Goal: Complete application form: Complete application form

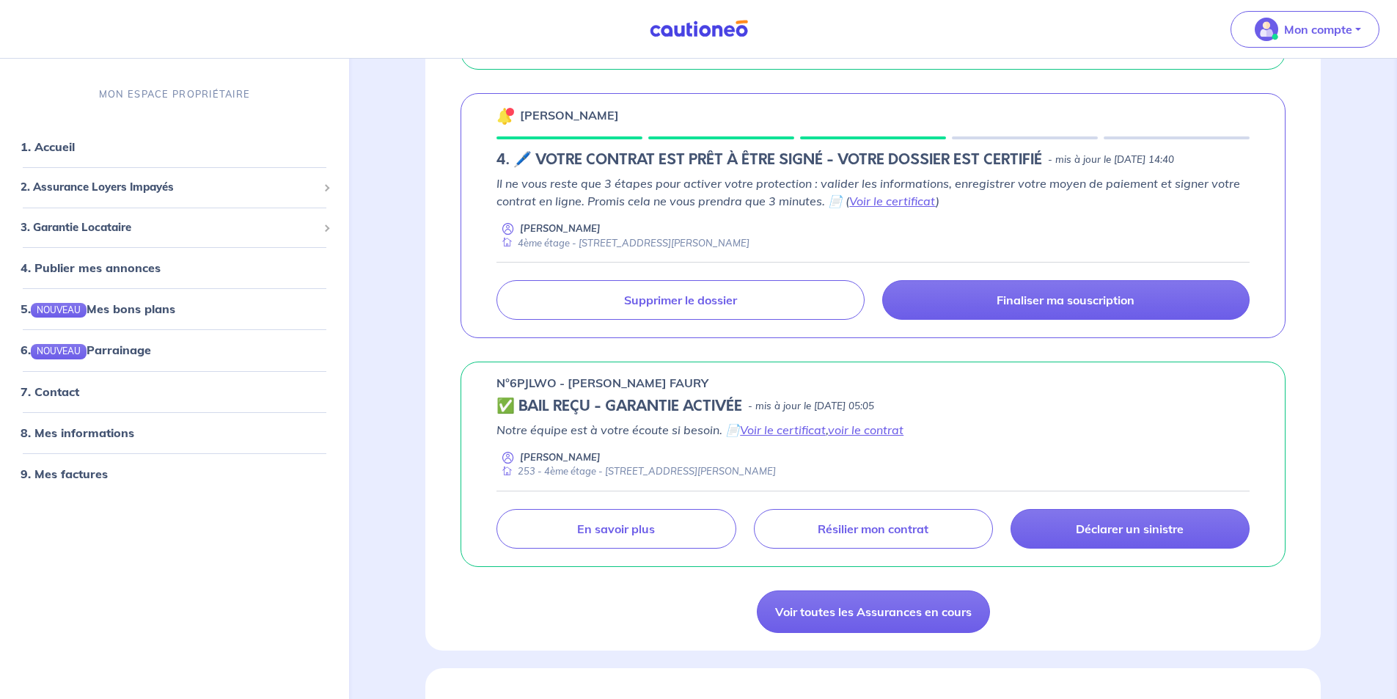
scroll to position [880, 0]
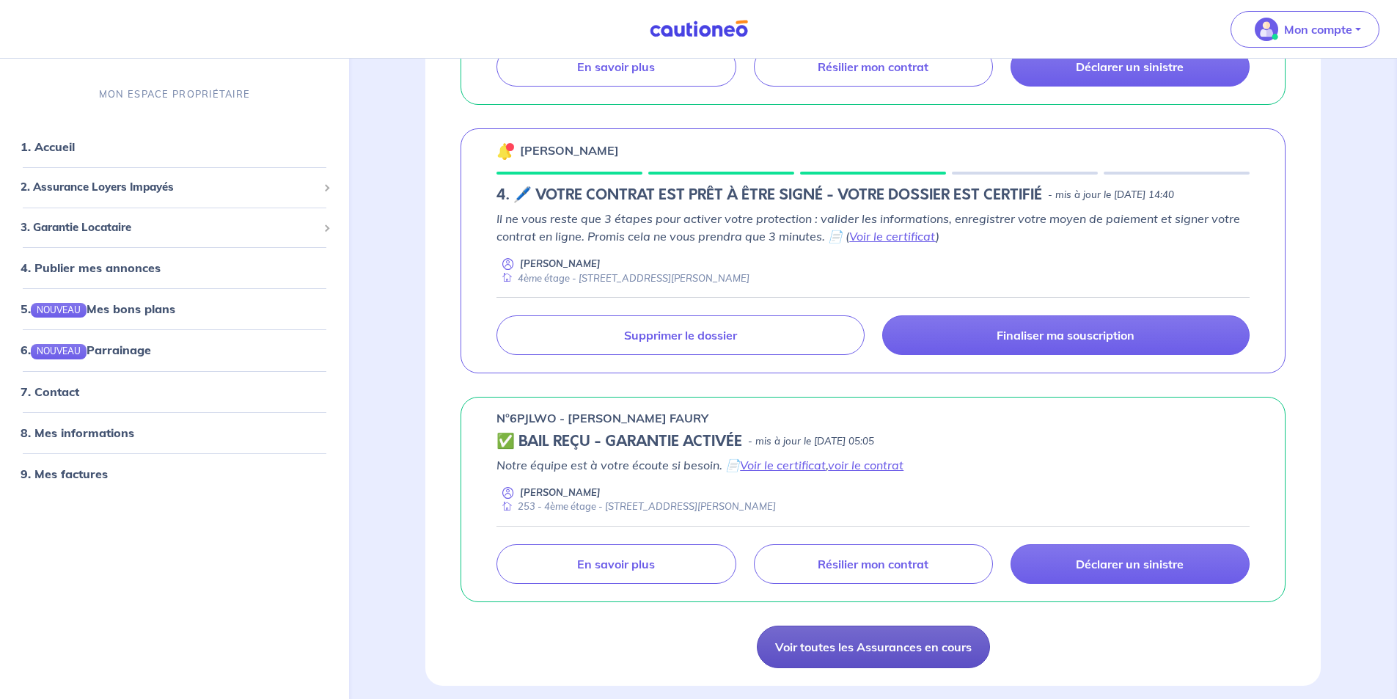
click at [871, 652] on link "Voir toutes les Assurances en cours" at bounding box center [873, 647] width 233 height 43
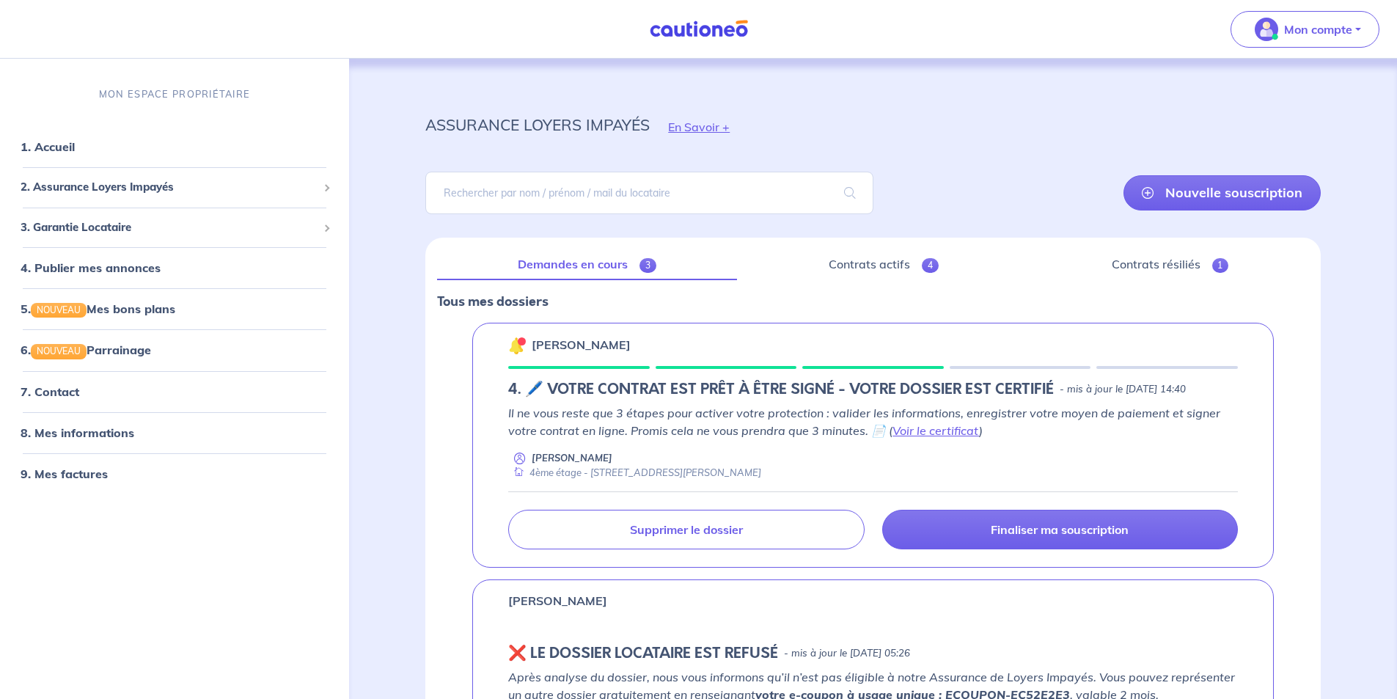
click at [664, 269] on link "Demandes en cours 3" at bounding box center [586, 264] width 299 height 31
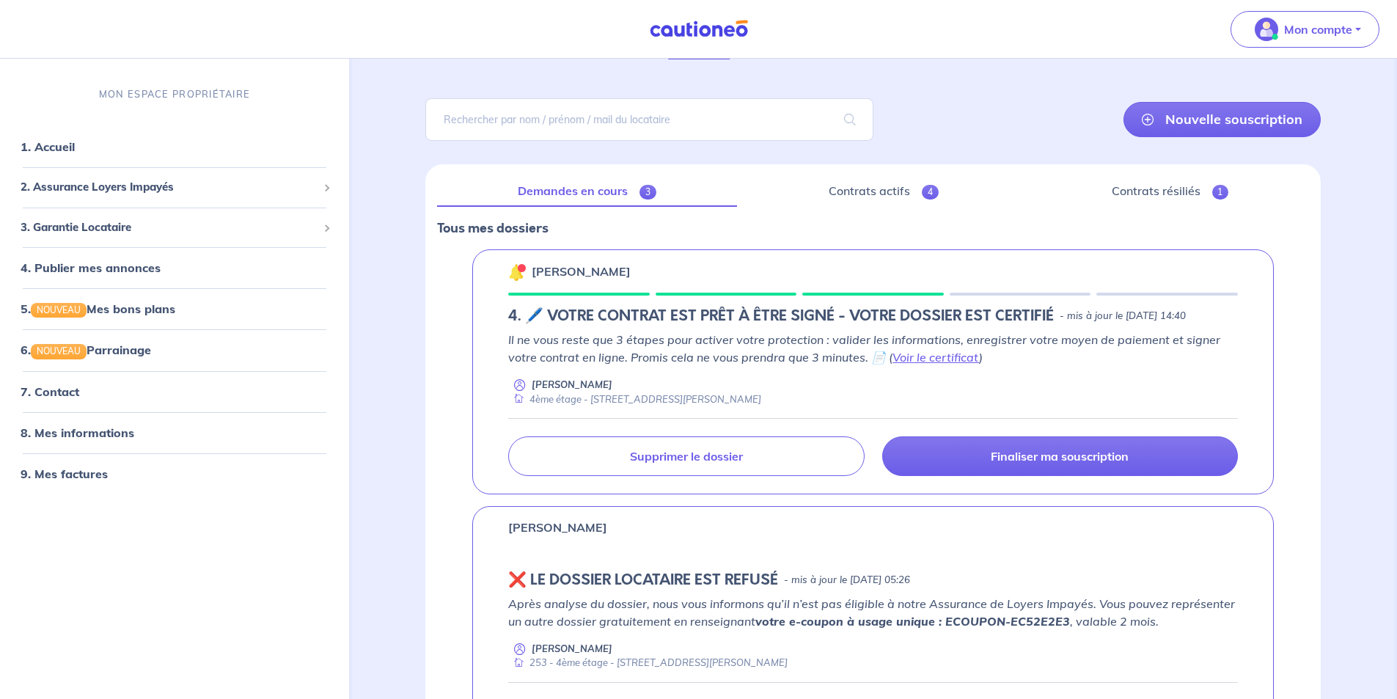
scroll to position [147, 0]
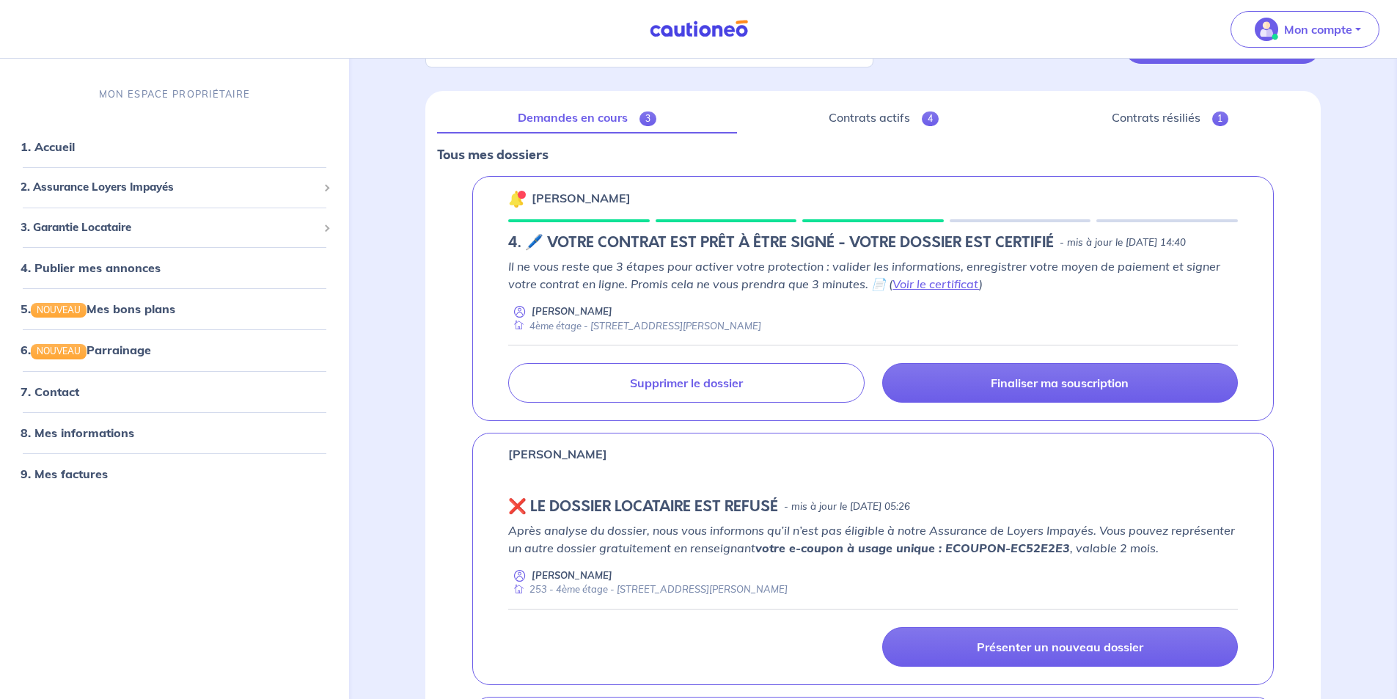
click at [1066, 541] on p "Après analyse du dossier, nous vous informons qu’il n’est pas éligible à notre …" at bounding box center [873, 539] width 730 height 35
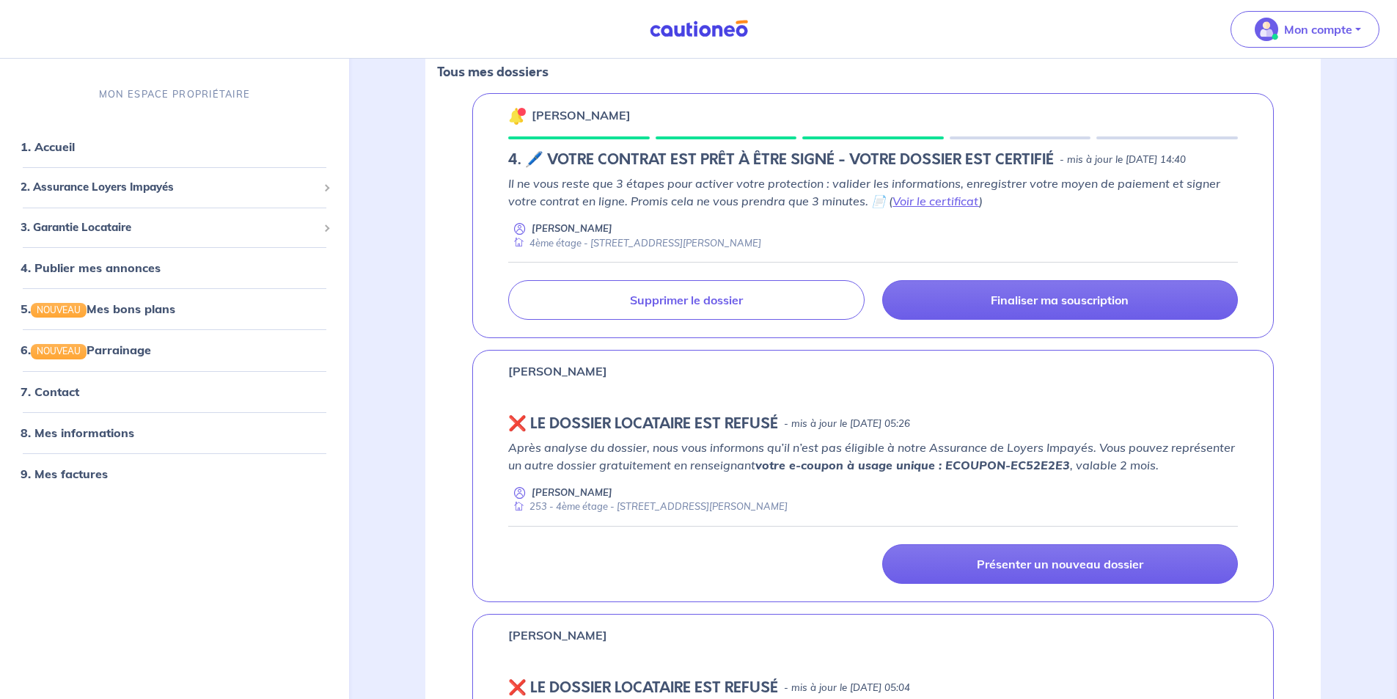
scroll to position [293, 0]
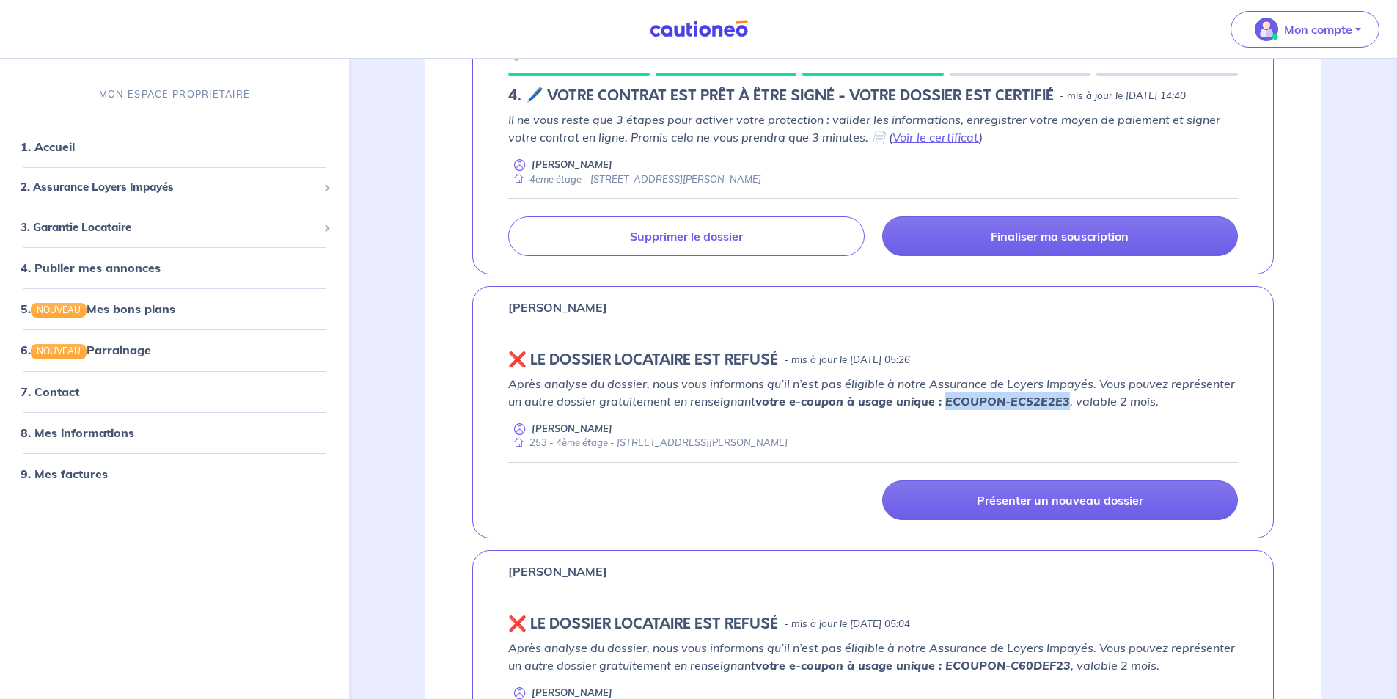
drag, startPoint x: 1066, startPoint y: 401, endPoint x: 946, endPoint y: 406, distance: 120.4
click at [946, 406] on p "Après analyse du dossier, nous vous informons qu’il n’est pas éligible à notre …" at bounding box center [873, 392] width 730 height 35
copy strong "ECOUPON-EC52E2E3"
click at [963, 412] on div "Après analyse du dossier, nous vous informons qu’il n’est pas éligible à notre …" at bounding box center [873, 413] width 730 height 76
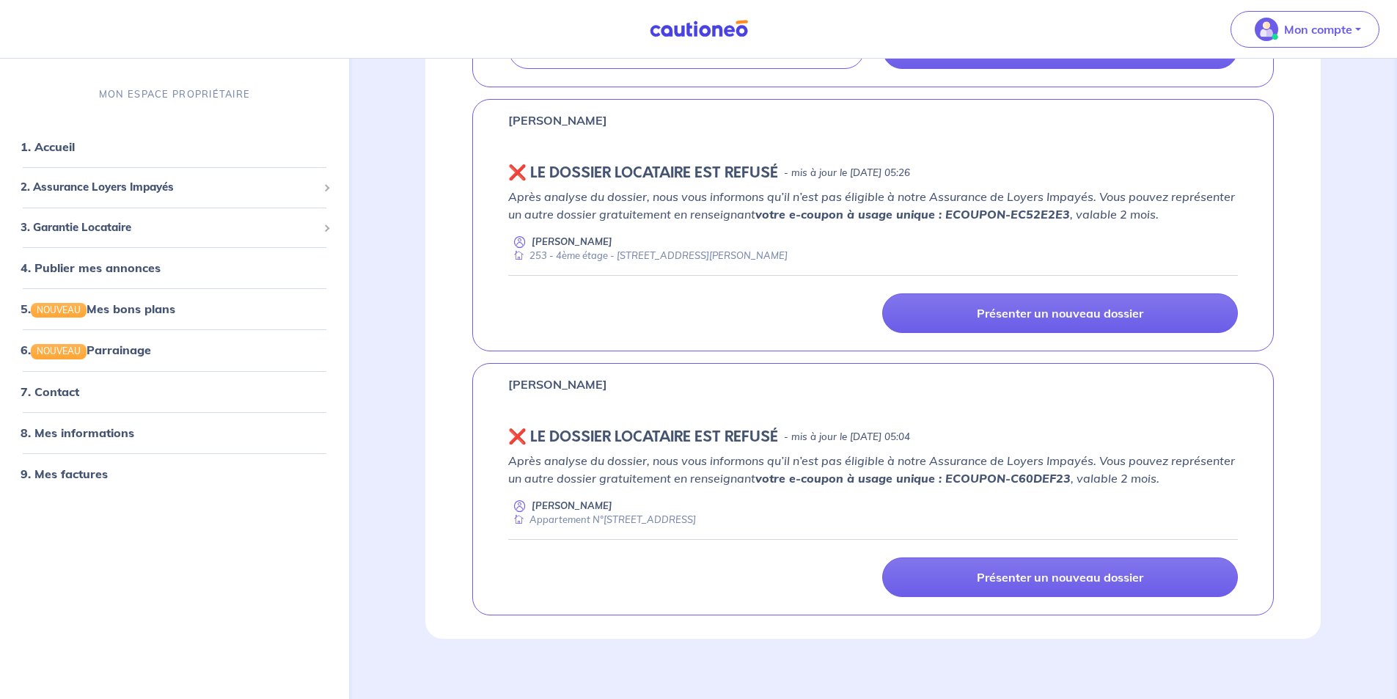
scroll to position [491, 0]
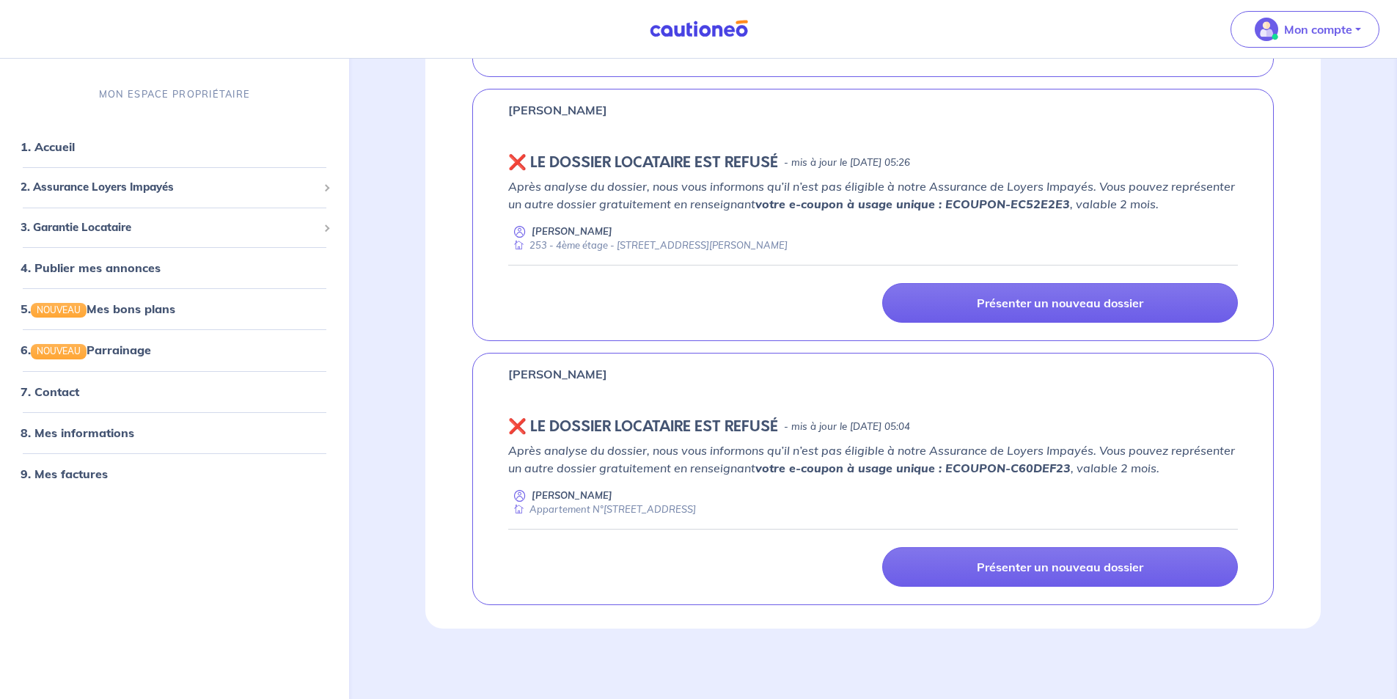
click at [1064, 466] on strong "votre e-coupon à usage unique : ECOUPON-C60DEF23" at bounding box center [912, 468] width 315 height 15
drag, startPoint x: 1068, startPoint y: 469, endPoint x: 945, endPoint y: 469, distance: 123.2
click at [945, 469] on p "Après analyse du dossier, nous vous informons qu’il n’est pas éligible à notre …" at bounding box center [873, 459] width 730 height 35
copy strong "ECOUPON-C60DEF23"
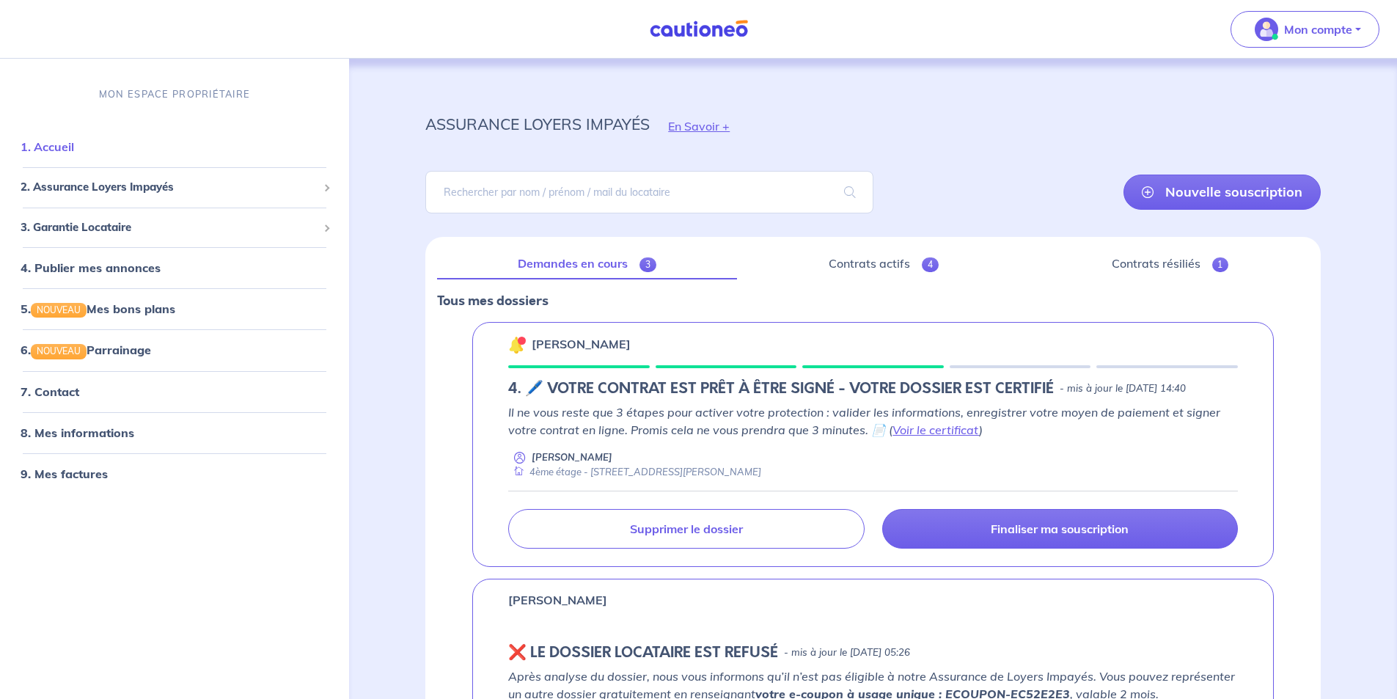
scroll to position [0, 0]
click at [1193, 200] on link "Nouvelle souscription" at bounding box center [1222, 192] width 197 height 35
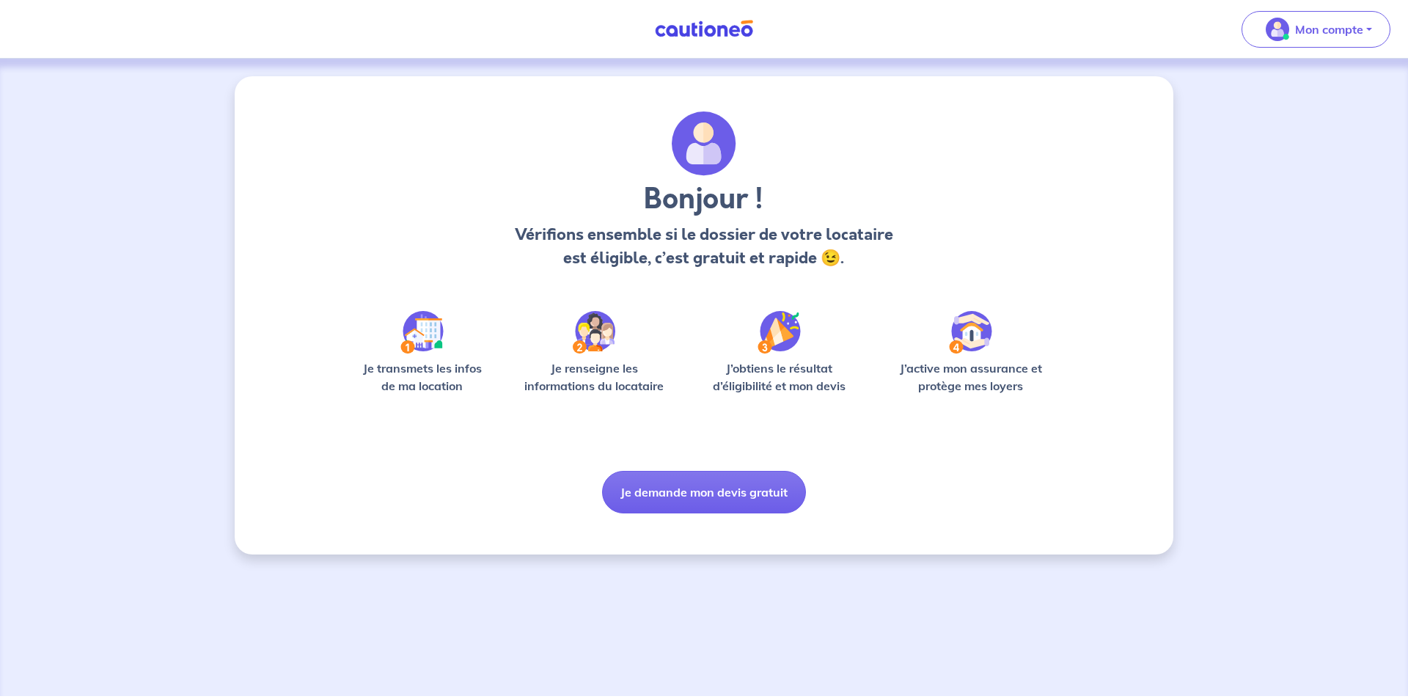
drag, startPoint x: 689, startPoint y: 495, endPoint x: 489, endPoint y: 464, distance: 202.0
click at [489, 464] on div "Bonjour ! Vérifions ensemble si le dossier de votre locataire est éligible, c’e…" at bounding box center [704, 312] width 704 height 402
click at [738, 489] on button "Je demande mon devis gratuit" at bounding box center [704, 492] width 204 height 43
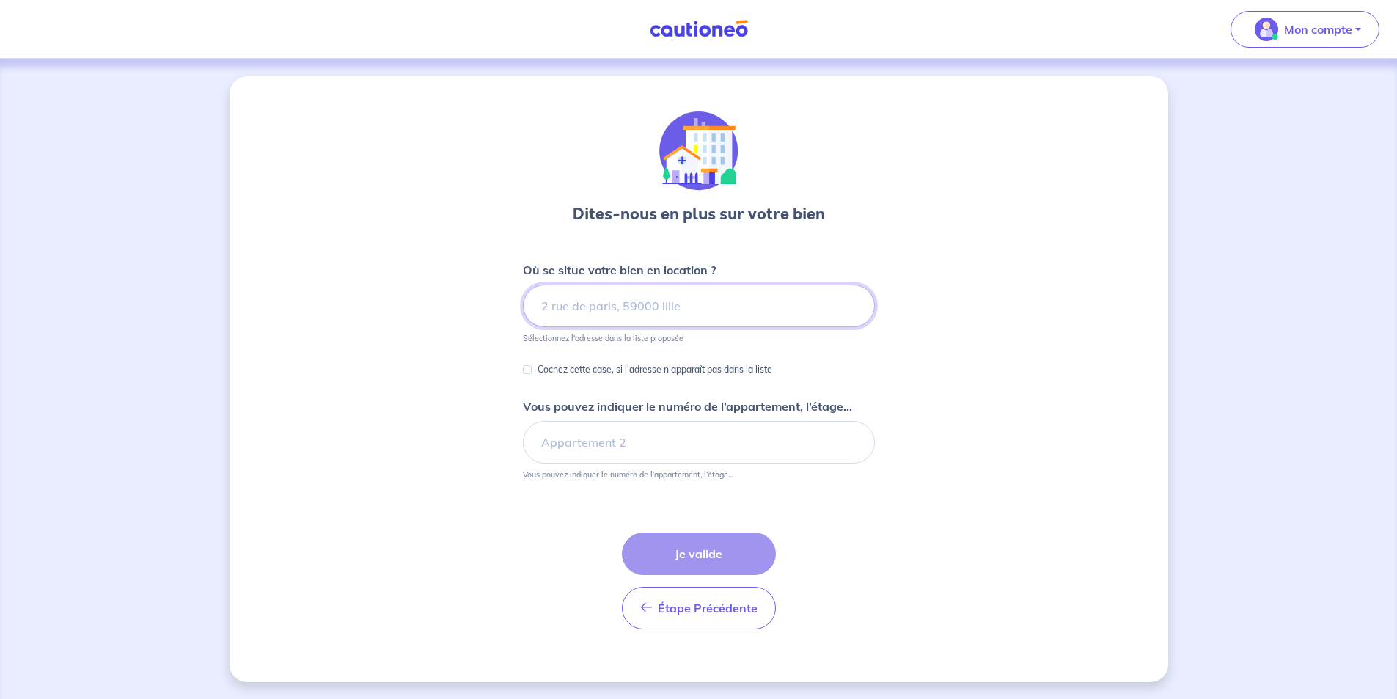
click at [629, 302] on input at bounding box center [699, 306] width 352 height 43
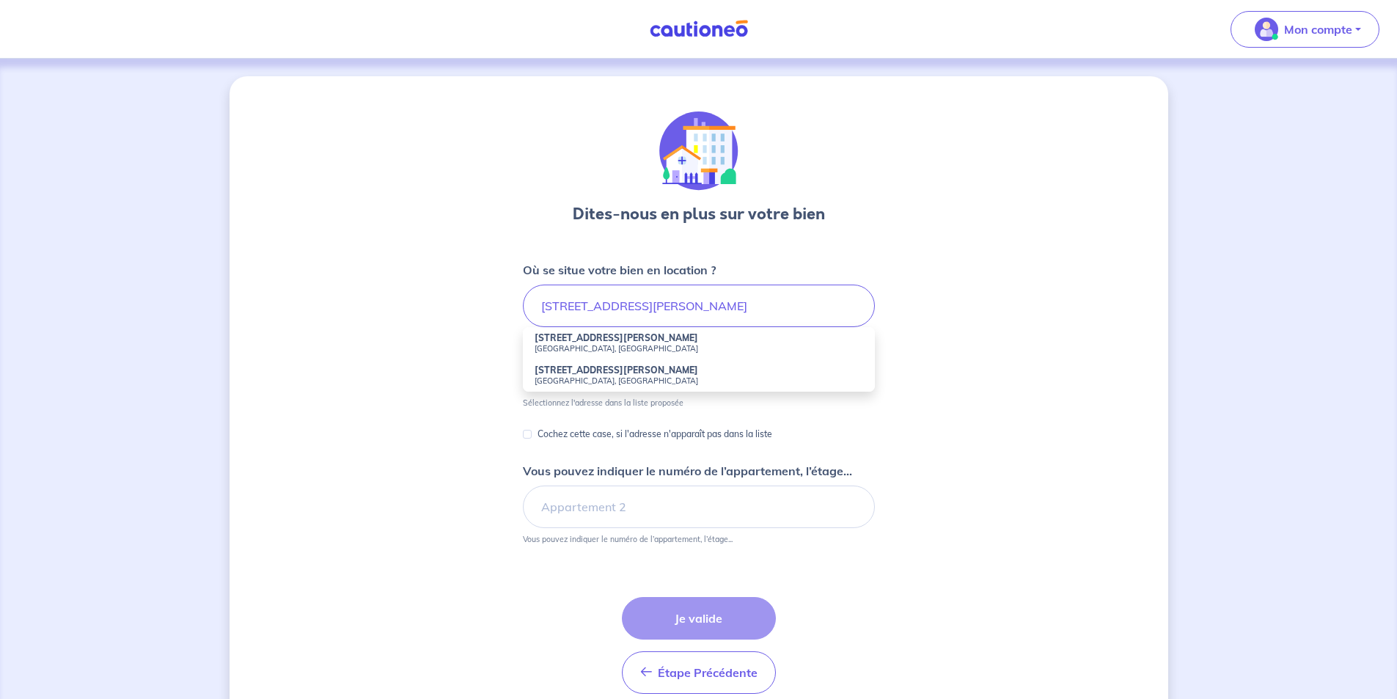
click at [626, 345] on small "[GEOGRAPHIC_DATA], [GEOGRAPHIC_DATA]" at bounding box center [699, 348] width 329 height 10
type input "[STREET_ADDRESS][PERSON_NAME]"
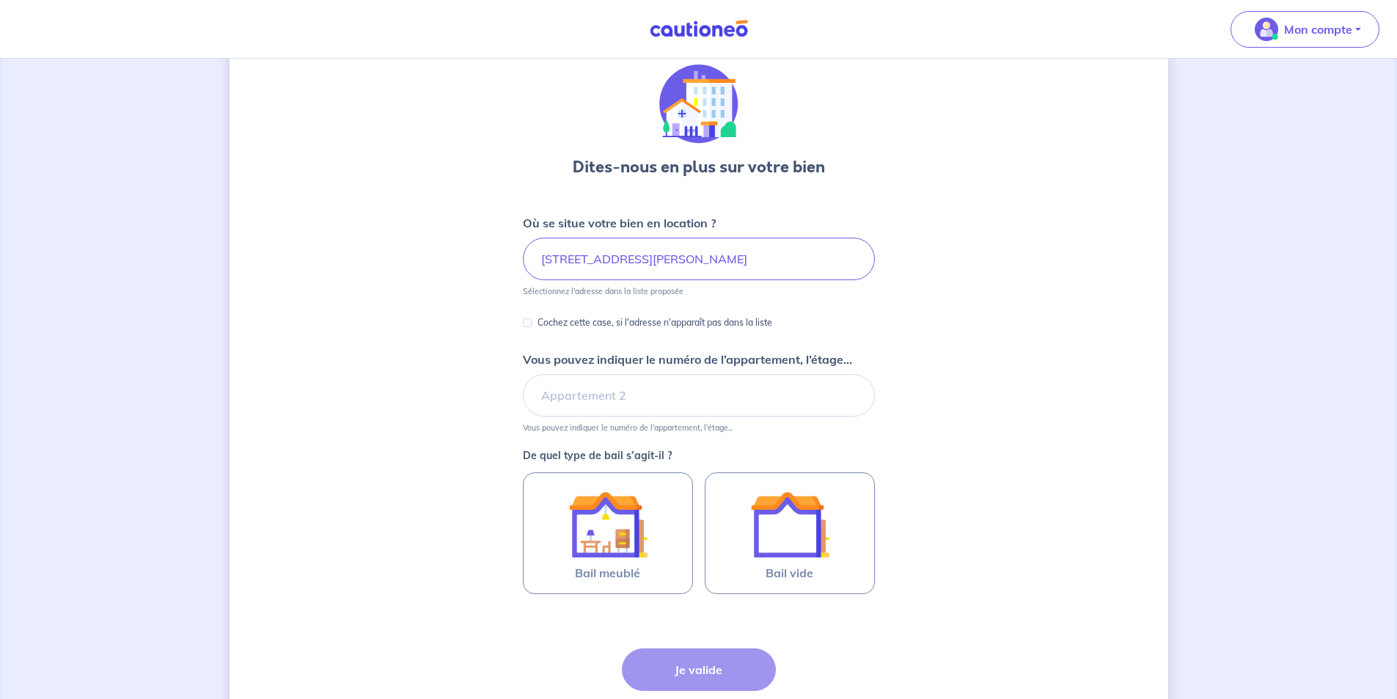
scroll to position [73, 0]
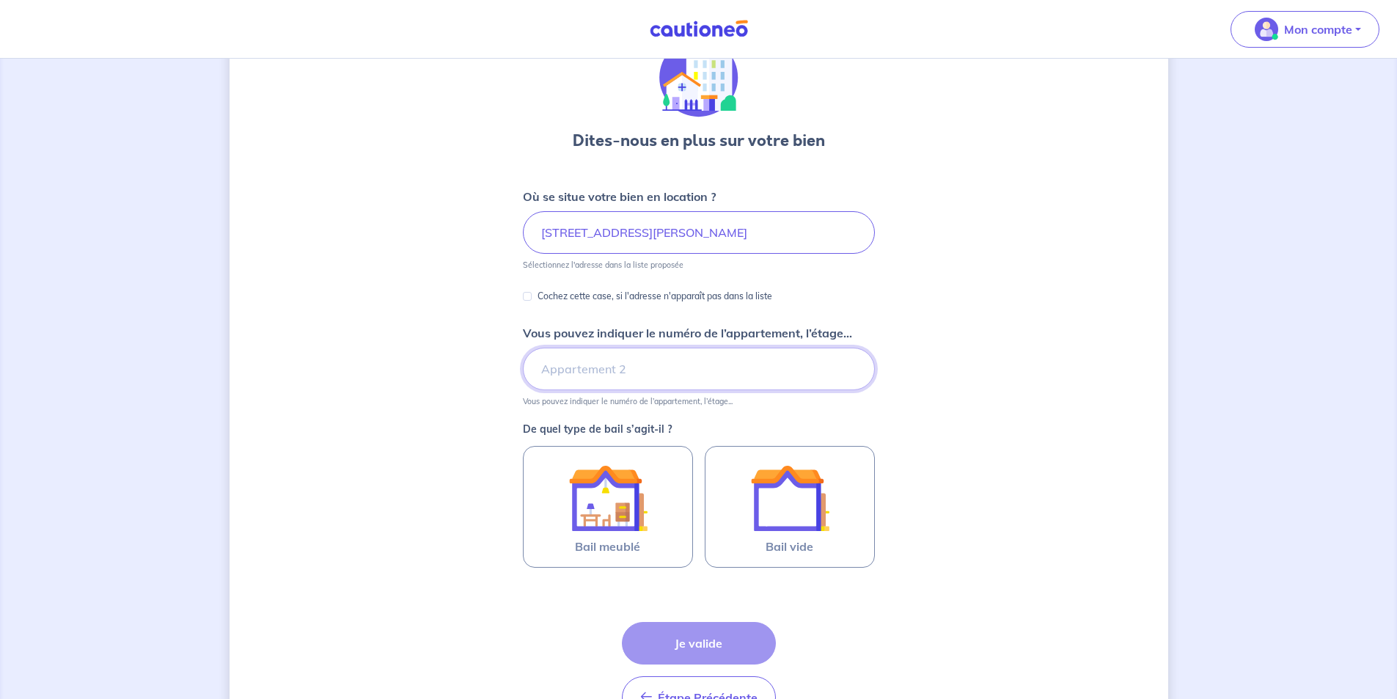
click at [631, 371] on input "Vous pouvez indiquer le numéro de l’appartement, l’étage..." at bounding box center [699, 369] width 352 height 43
type input "4ème étage"
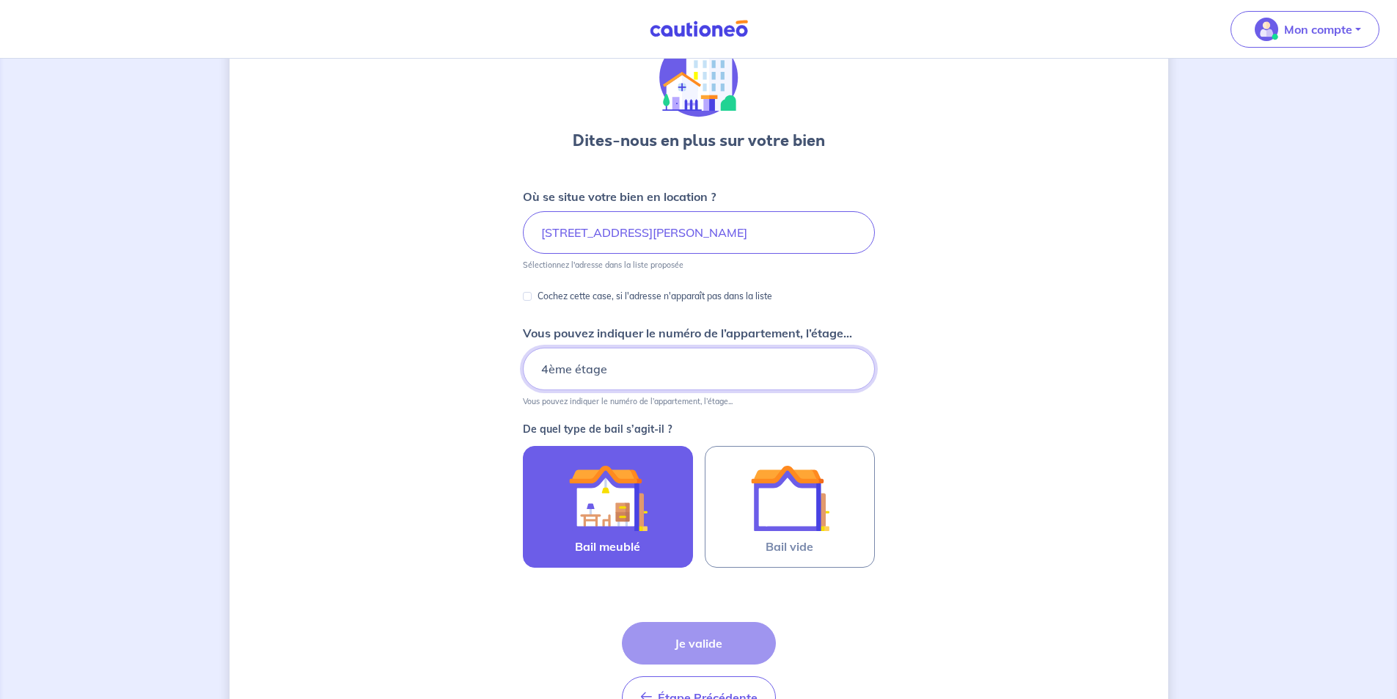
scroll to position [147, 0]
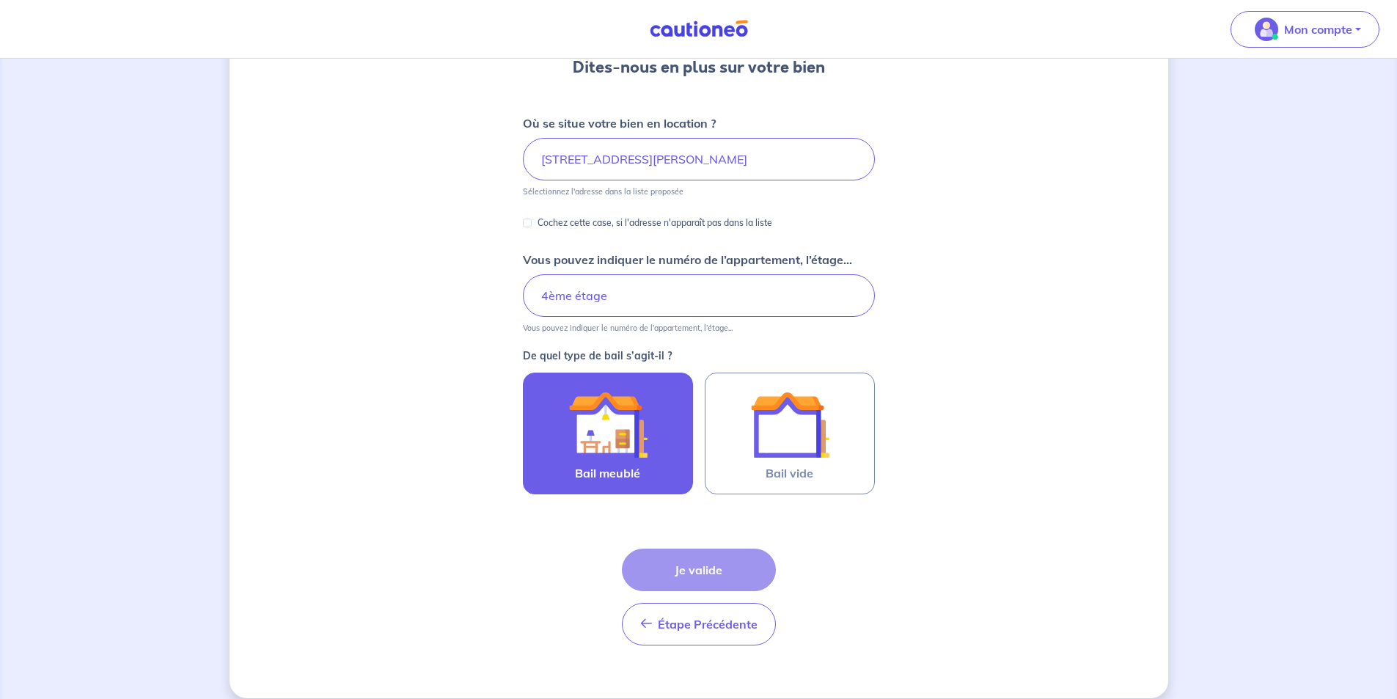
click at [602, 444] on img at bounding box center [607, 424] width 79 height 79
click at [0, 0] on input "Bail meublé" at bounding box center [0, 0] width 0 height 0
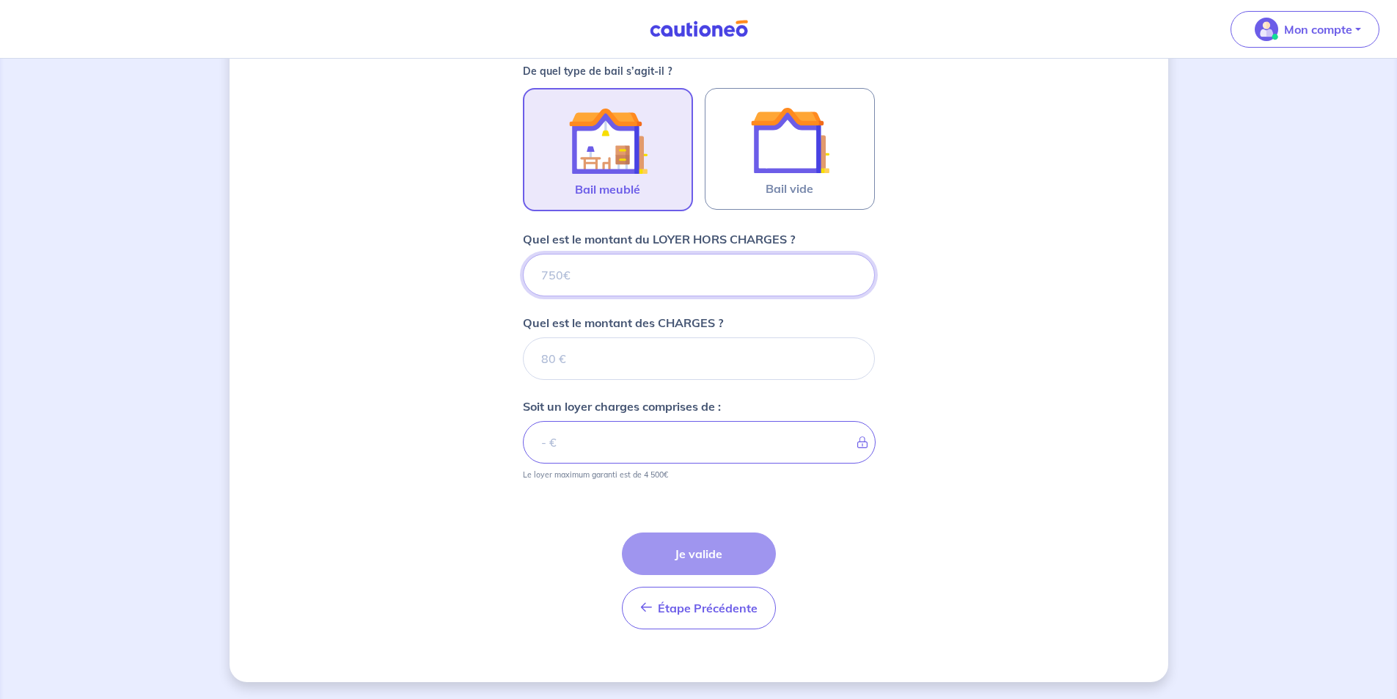
scroll to position [432, 0]
click at [596, 279] on input "Quel est le montant du LOYER HORS CHARGES ?" at bounding box center [699, 274] width 352 height 43
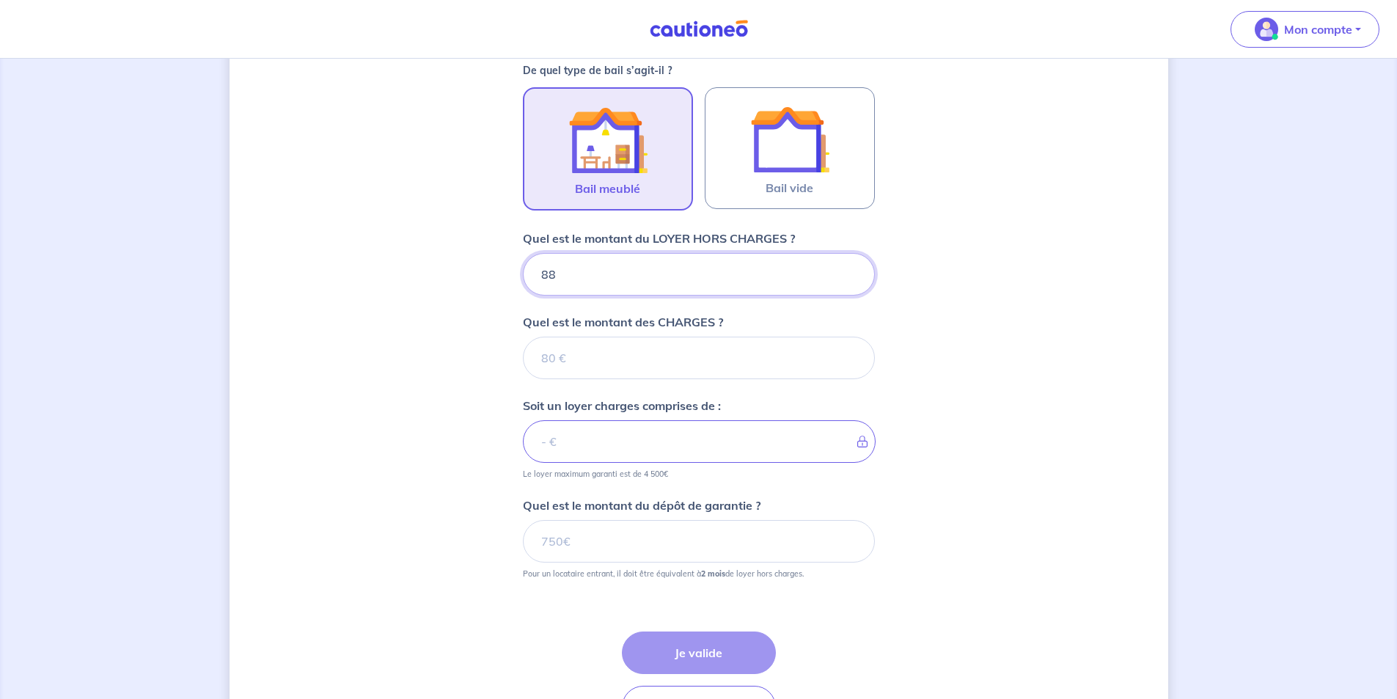
type input "880"
click at [629, 376] on input "Quel est le montant des CHARGES ?" at bounding box center [699, 358] width 352 height 43
type input "90"
type input "970"
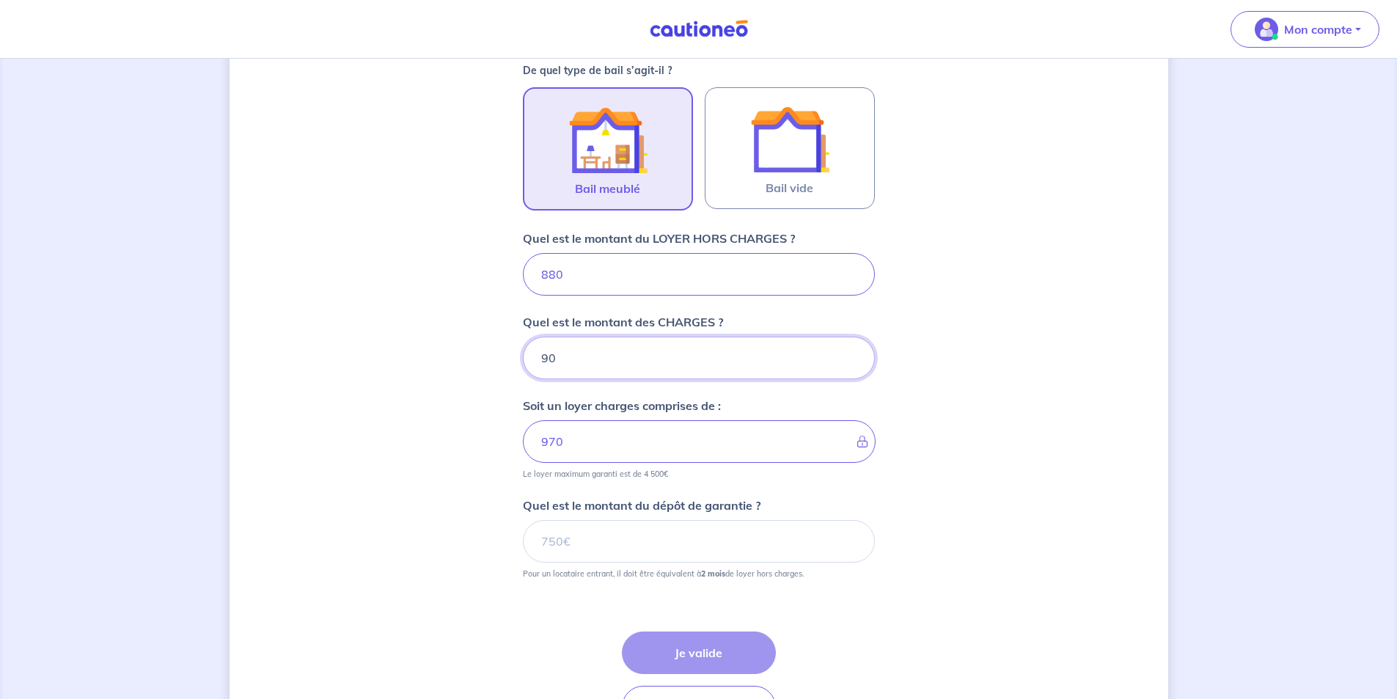
type input "90"
click at [478, 393] on div "Dites-nous en plus sur votre bien Où se situe votre bien en location ? [STREET_…" at bounding box center [699, 212] width 939 height 1137
drag, startPoint x: 447, startPoint y: 191, endPoint x: 462, endPoint y: 209, distance: 23.4
click at [447, 191] on div "Dites-nous en plus sur votre bien Où se situe votre bien en location ? [STREET_…" at bounding box center [699, 212] width 939 height 1137
click at [537, 532] on input "Quel est le montant du dépôt de garantie ?" at bounding box center [699, 541] width 352 height 43
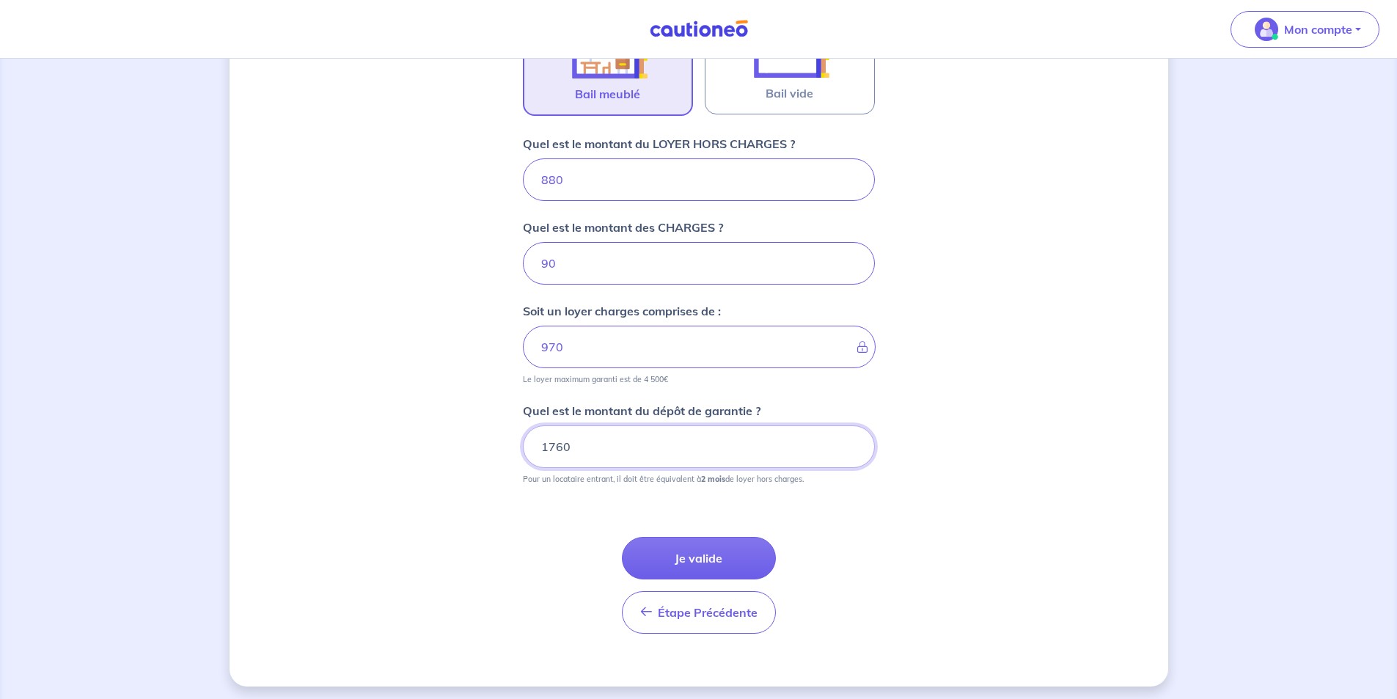
scroll to position [532, 0]
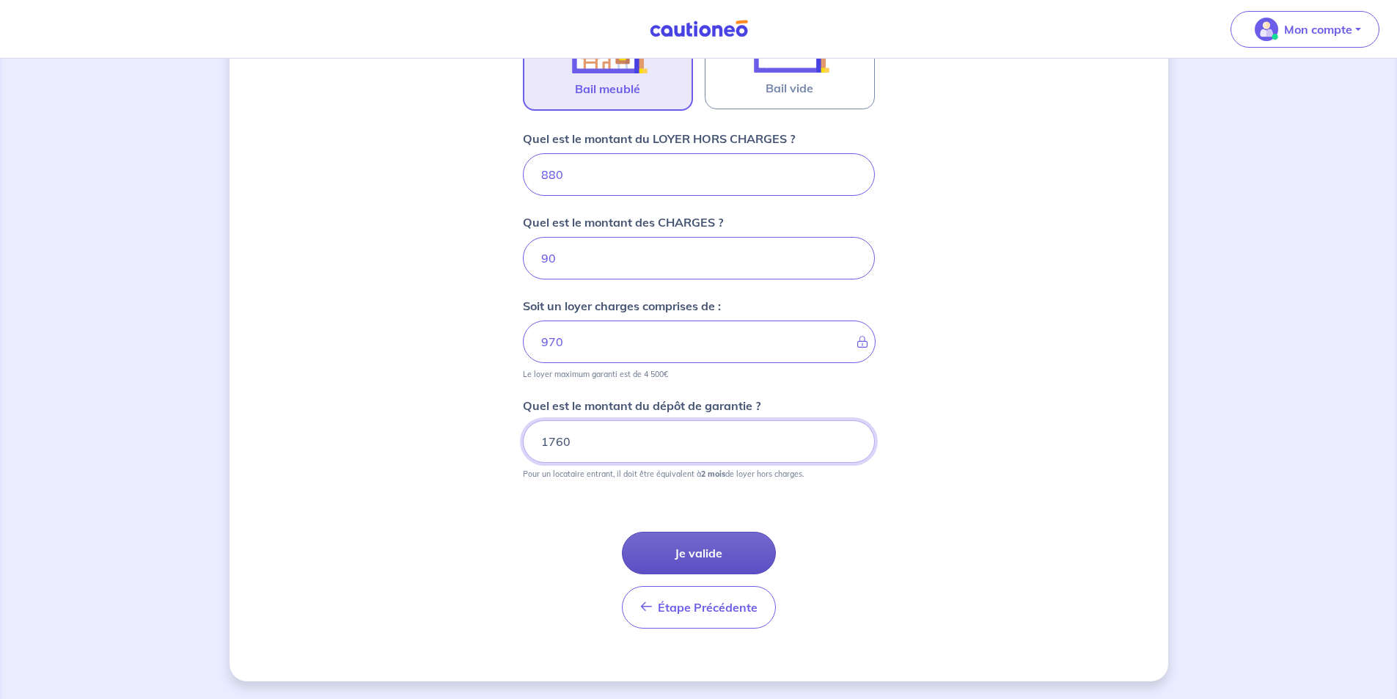
type input "1760"
click at [674, 555] on button "Je valide" at bounding box center [699, 553] width 154 height 43
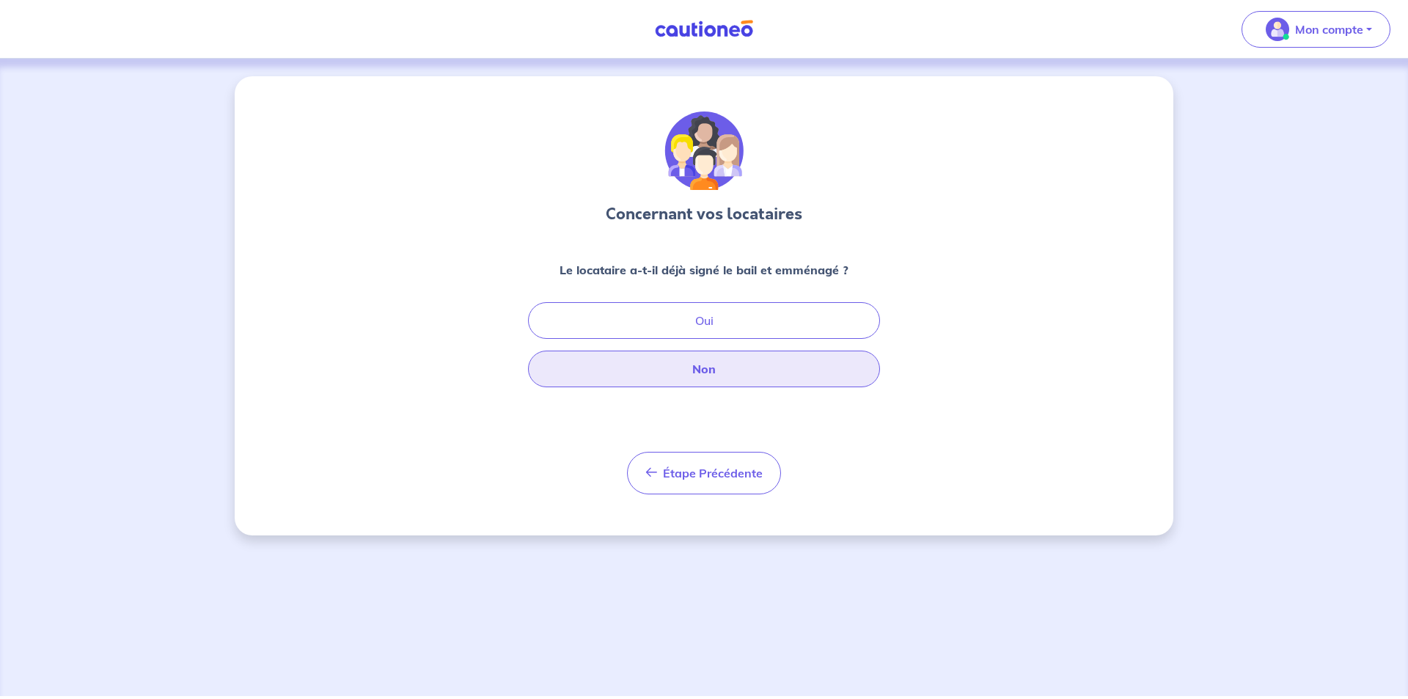
click at [690, 367] on button "Non" at bounding box center [704, 369] width 352 height 37
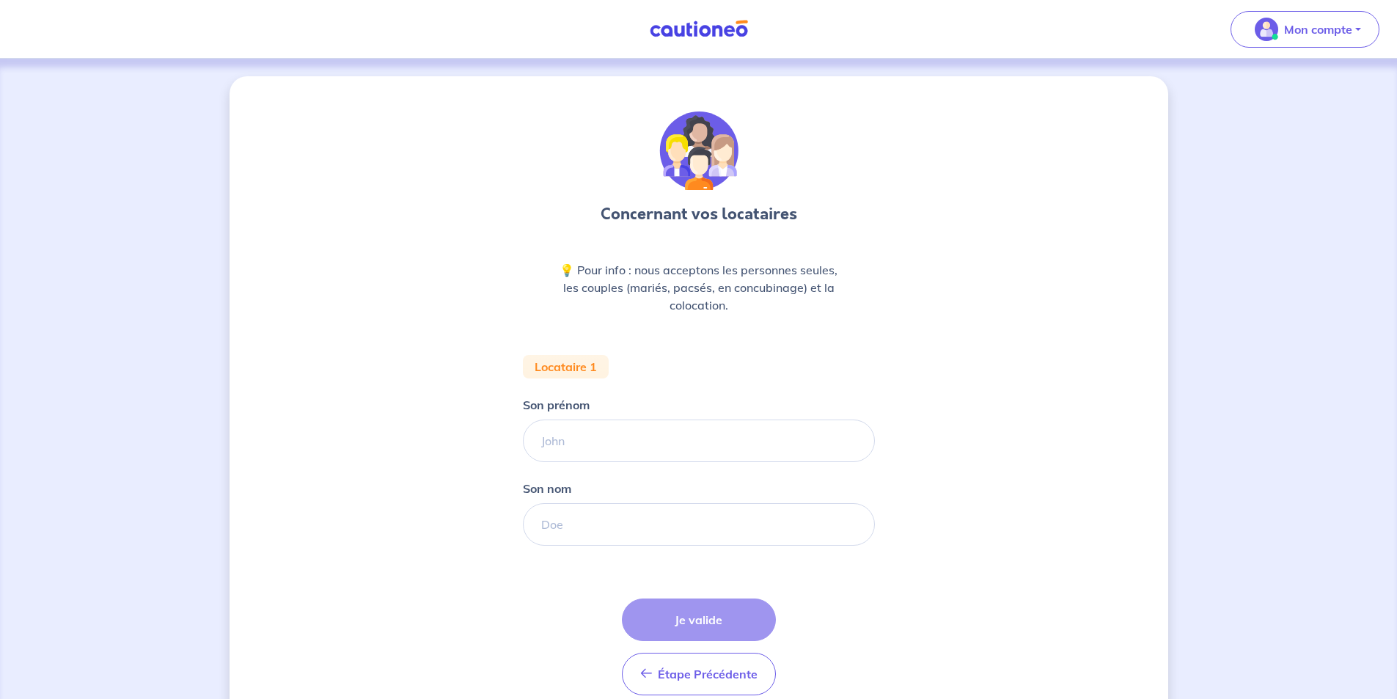
scroll to position [67, 0]
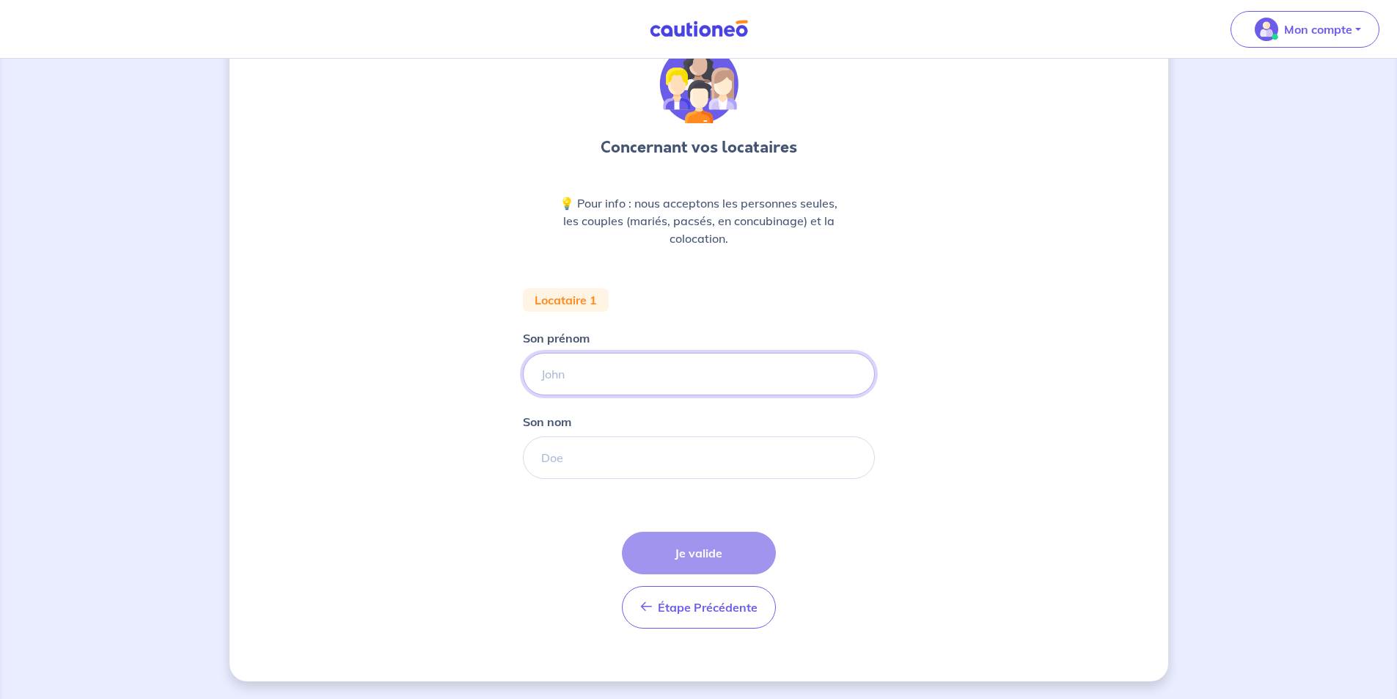
click at [632, 362] on input "Son prénom" at bounding box center [699, 374] width 352 height 43
click at [621, 372] on input "Son prénom" at bounding box center [699, 374] width 352 height 43
click at [613, 378] on input "Son prénom" at bounding box center [699, 374] width 352 height 43
type input "[PERSON_NAME]"
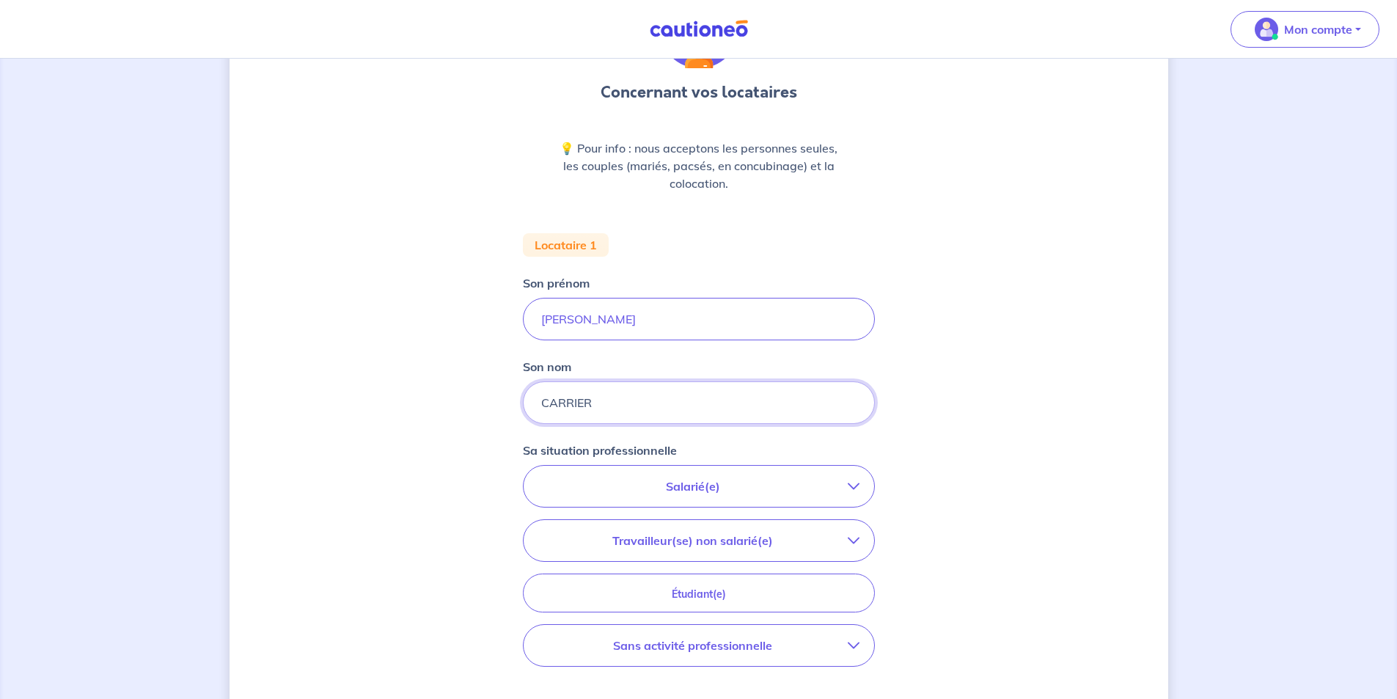
scroll to position [213, 0]
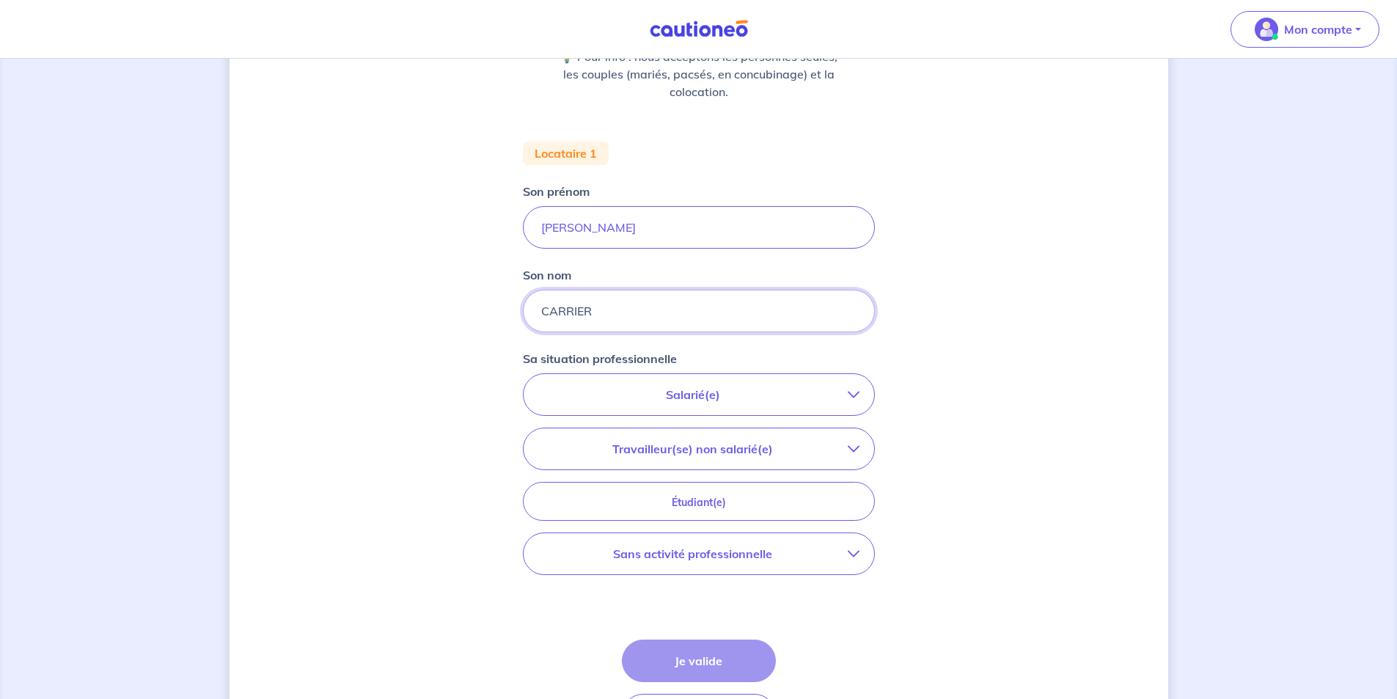
type input "CARRIER"
click at [636, 389] on p "Salarié(e)" at bounding box center [693, 395] width 310 height 18
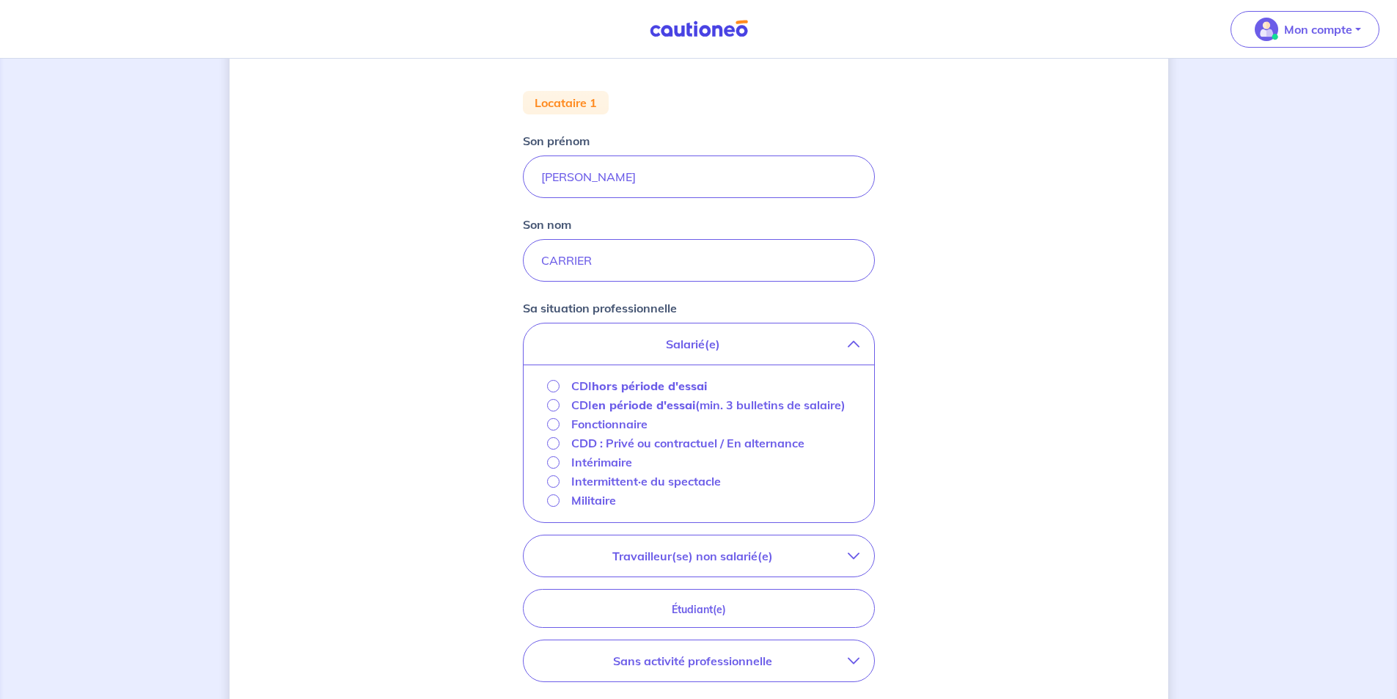
scroll to position [287, 0]
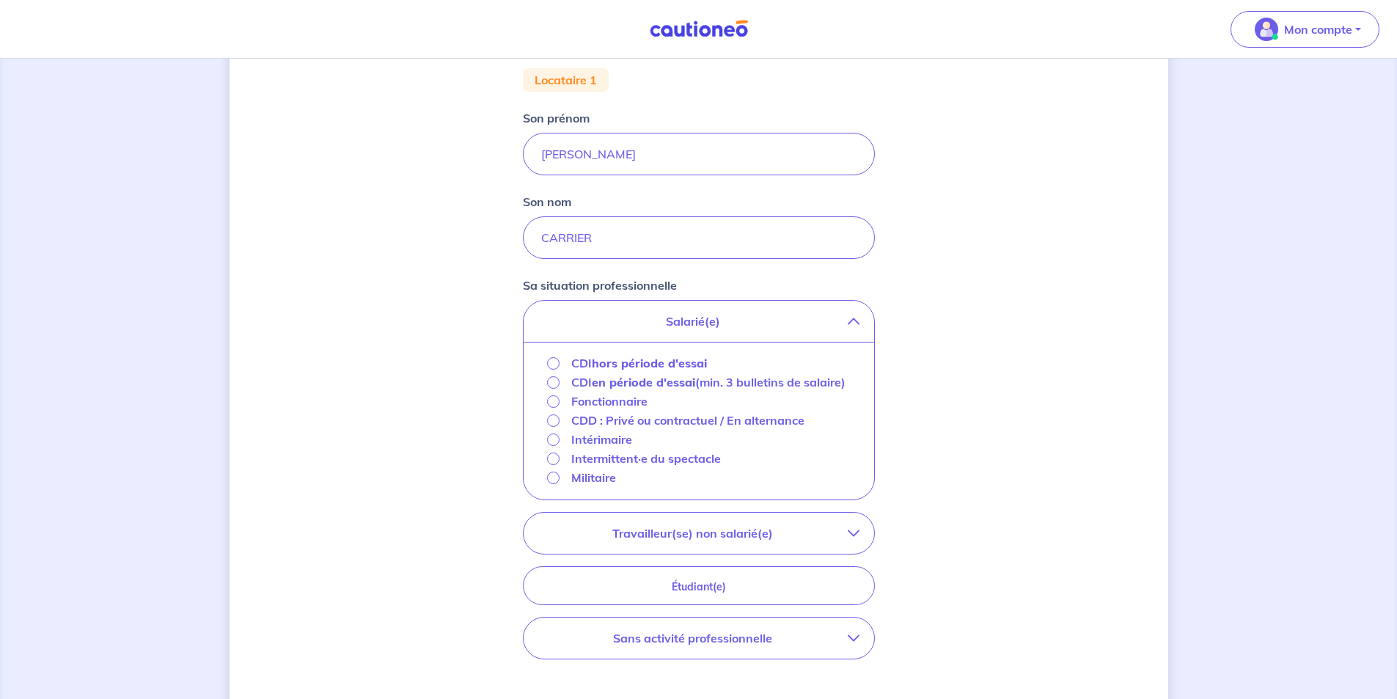
click at [636, 367] on strong "hors période d'essai" at bounding box center [649, 363] width 115 height 15
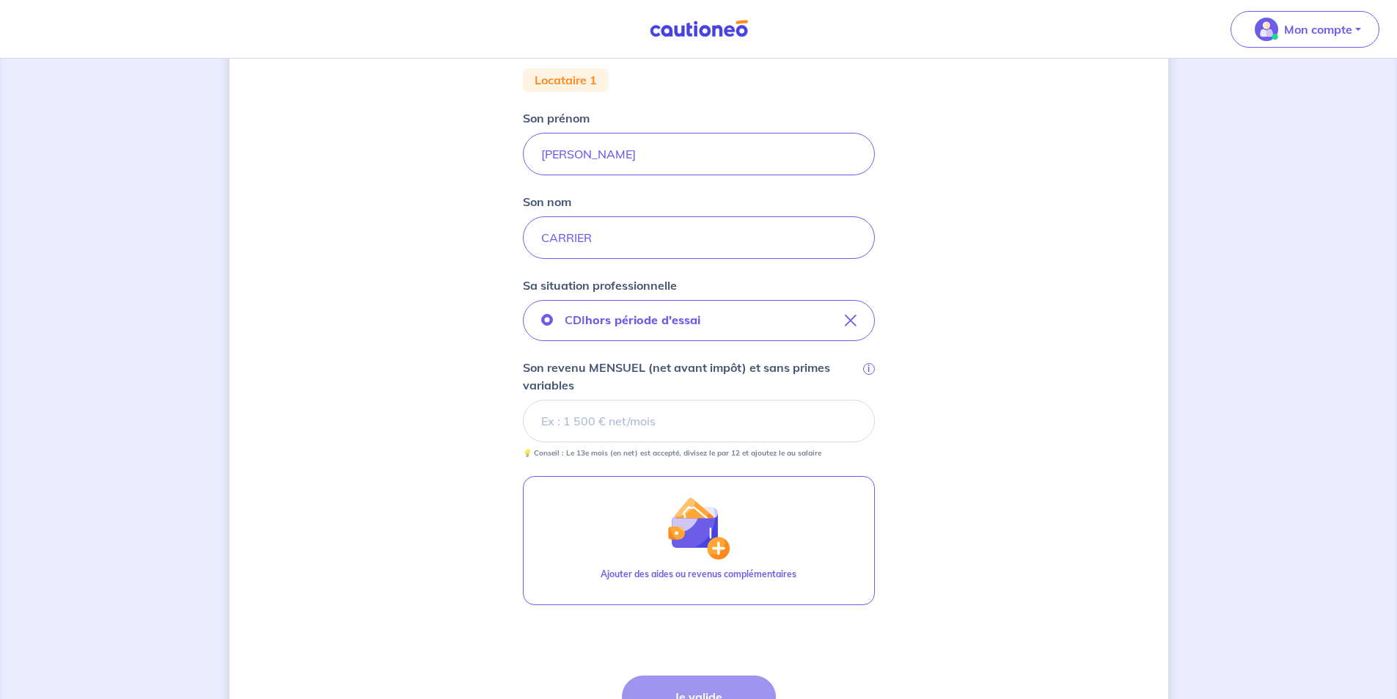
scroll to position [360, 0]
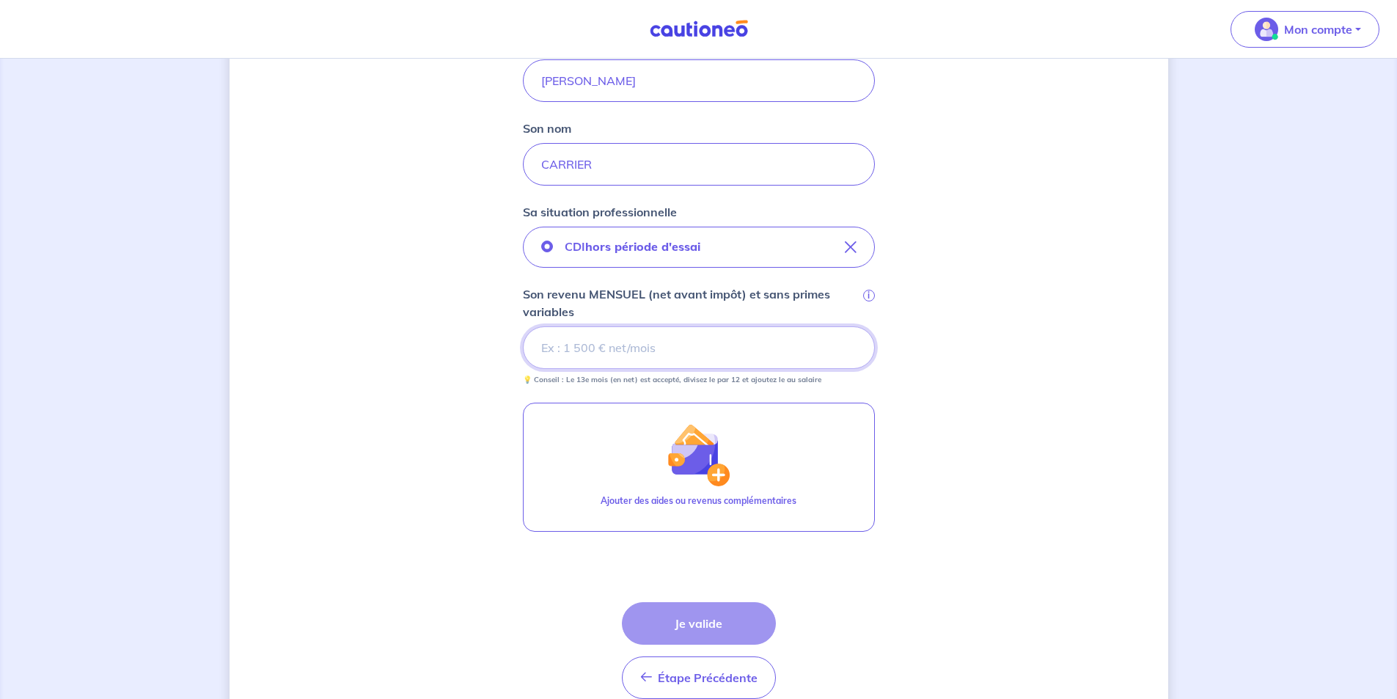
click at [637, 343] on input "Son revenu MENSUEL (net avant impôt) et sans primes variables i" at bounding box center [699, 347] width 352 height 43
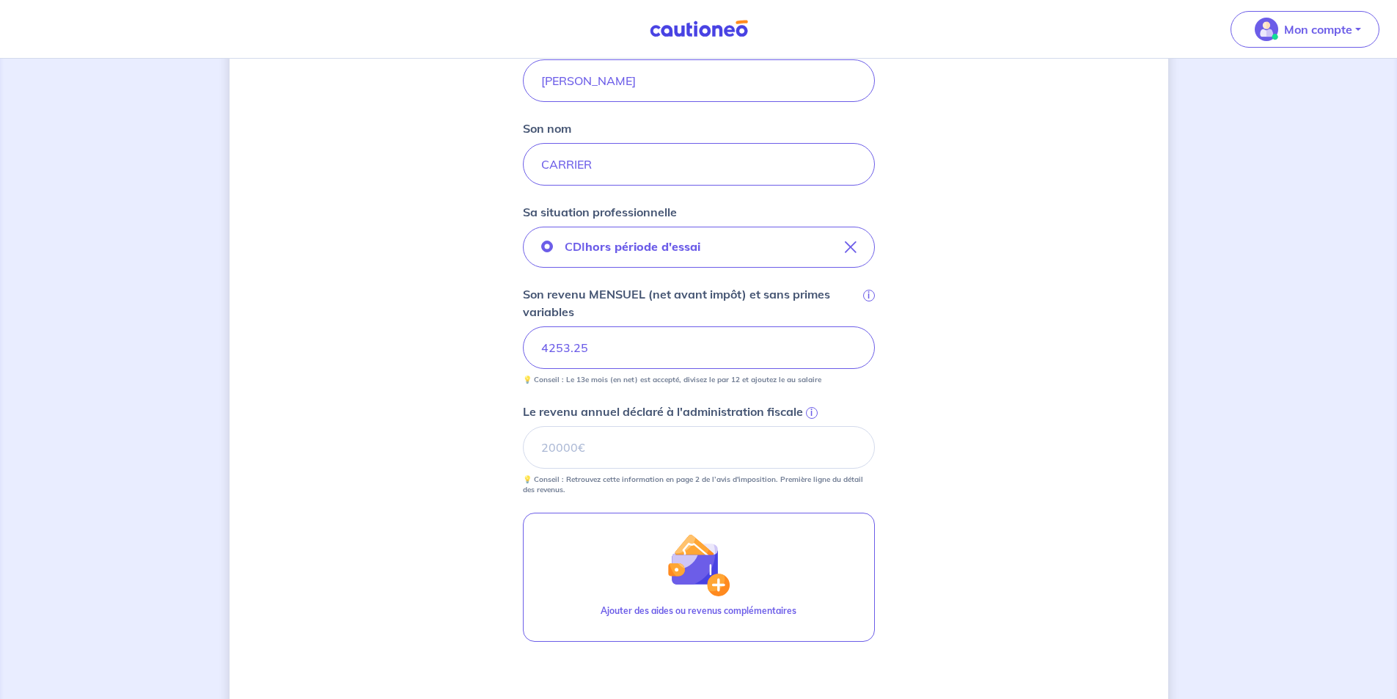
click at [900, 375] on div "Concernant vos locataires 💡 Pour info : nous acceptons les personnes seules, le…" at bounding box center [699, 289] width 939 height 1146
click at [806, 411] on span "i" at bounding box center [812, 413] width 12 height 12
click at [806, 426] on input "Le revenu annuel déclaré à l'administration fiscale i" at bounding box center [699, 447] width 352 height 43
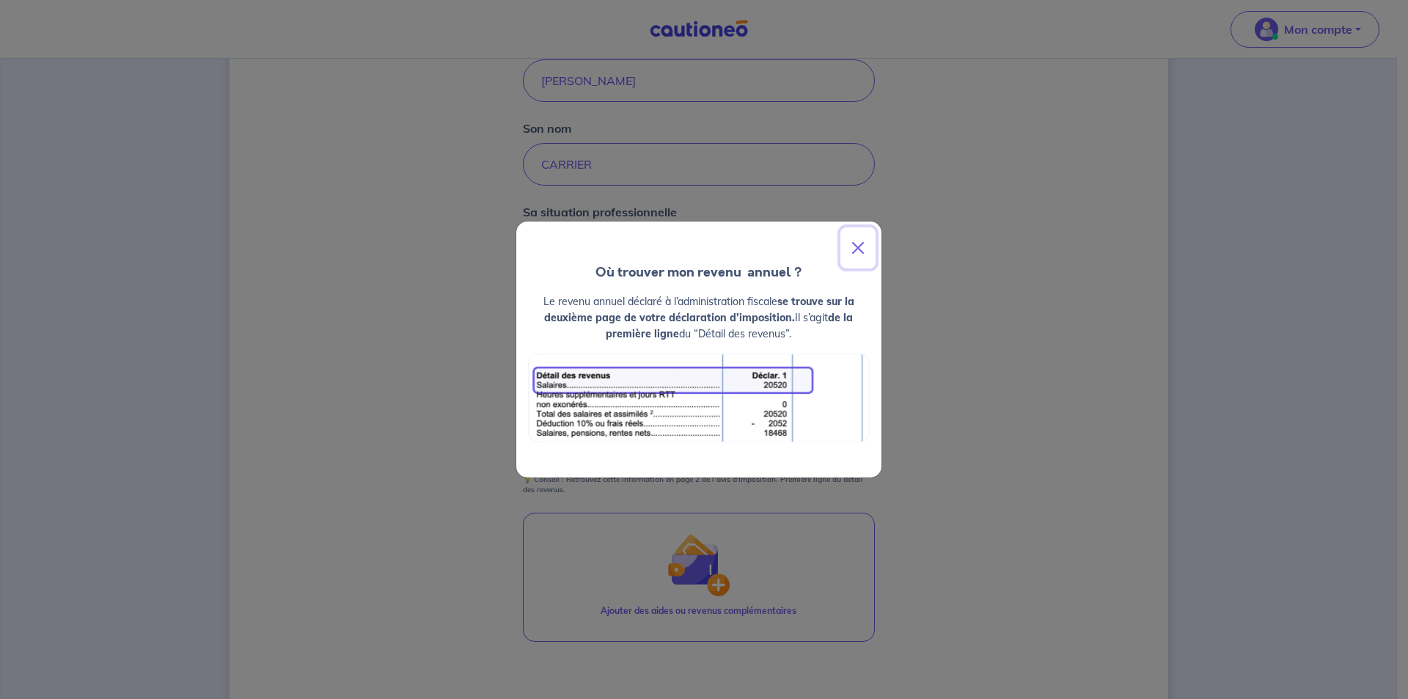
click at [850, 249] on button "Close" at bounding box center [858, 247] width 35 height 41
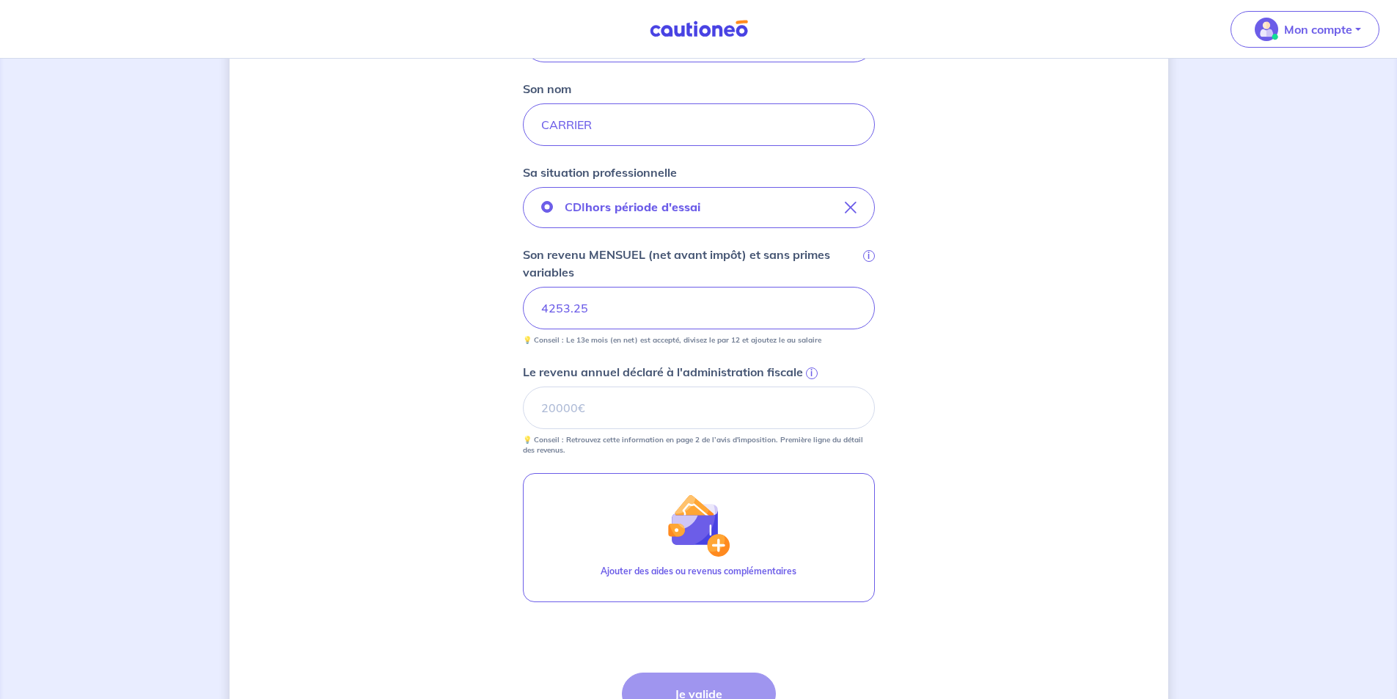
scroll to position [507, 0]
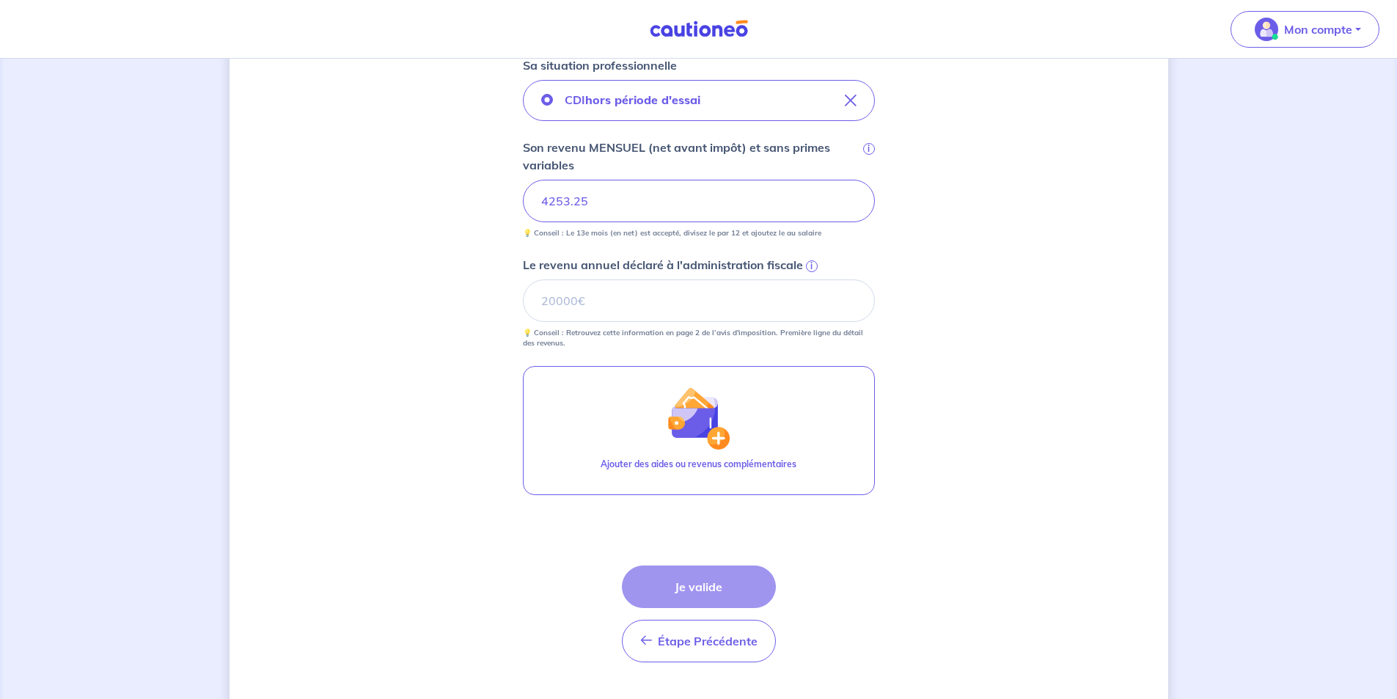
click at [703, 582] on div "Étape Précédente Précédent Je valide Je valide" at bounding box center [699, 614] width 154 height 97
click at [640, 286] on input "Le revenu annuel déclaré à l'administration fiscale i" at bounding box center [699, 300] width 352 height 43
click at [1151, 478] on div "Concernant vos locataires 💡 Pour info : nous acceptons les personnes seules, le…" at bounding box center [699, 142] width 939 height 1146
click at [644, 315] on input "Le revenu annuel déclaré à l'administration fiscale i" at bounding box center [699, 300] width 352 height 43
type input "50400"
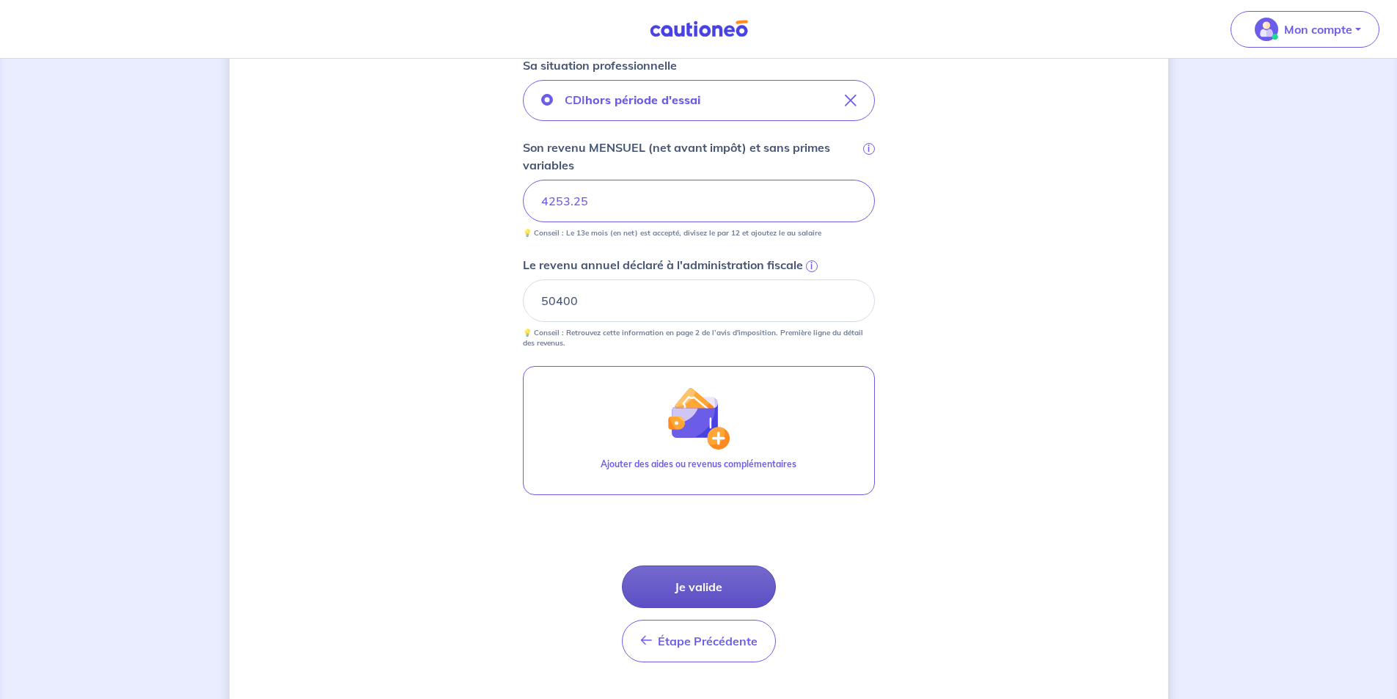
click at [706, 586] on button "Je valide" at bounding box center [699, 587] width 154 height 43
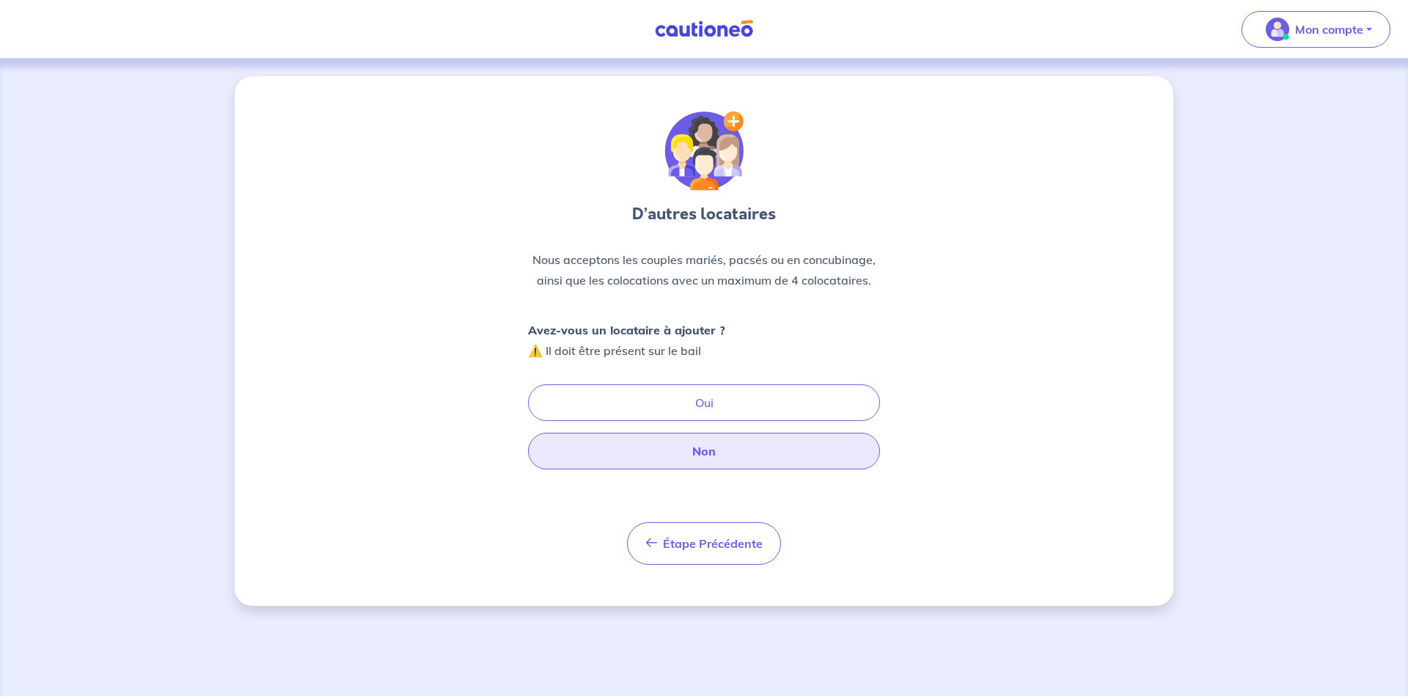
click at [676, 453] on button "Non" at bounding box center [704, 451] width 352 height 37
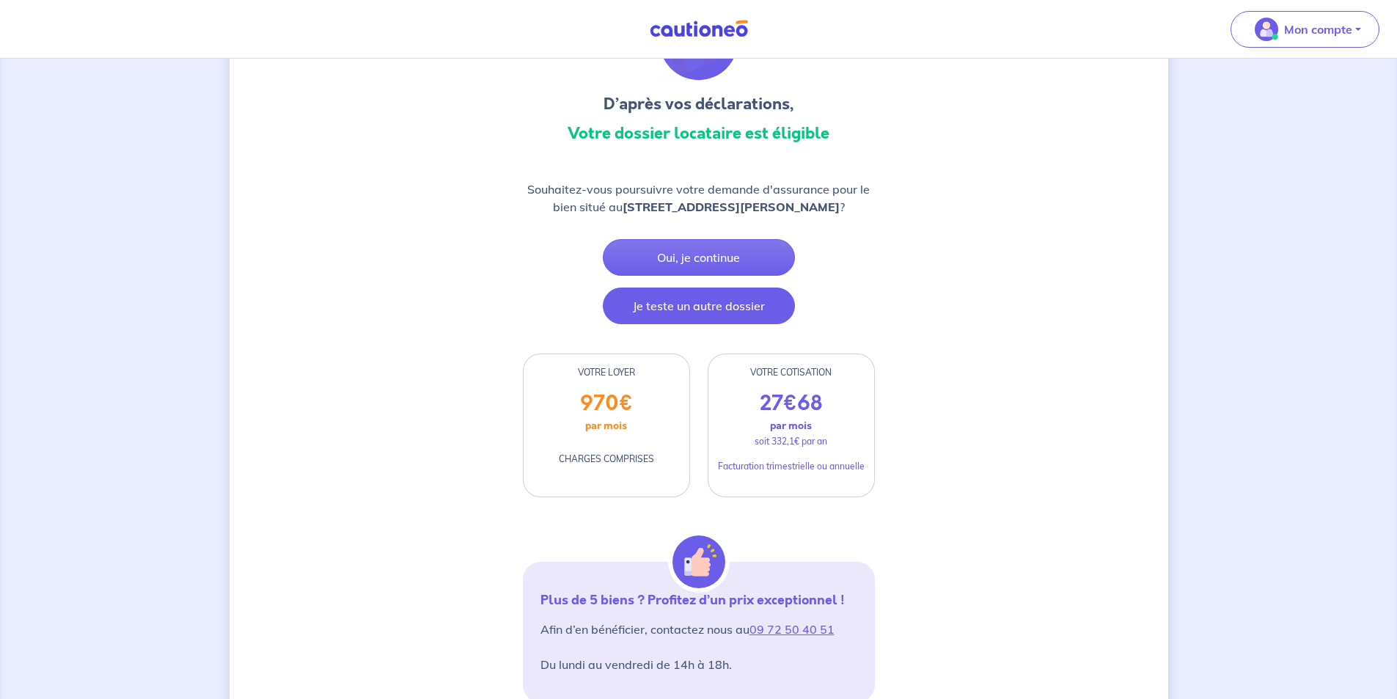
scroll to position [73, 0]
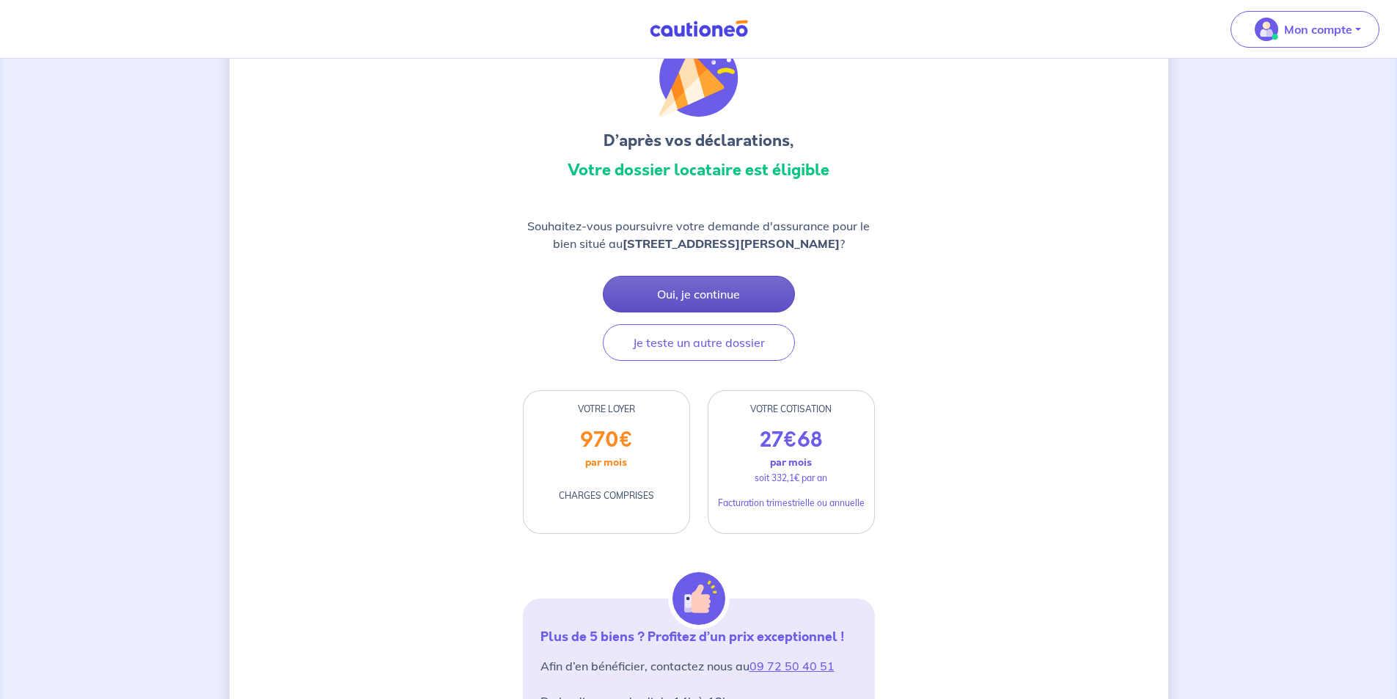
click at [709, 290] on button "Oui, je continue" at bounding box center [699, 294] width 192 height 37
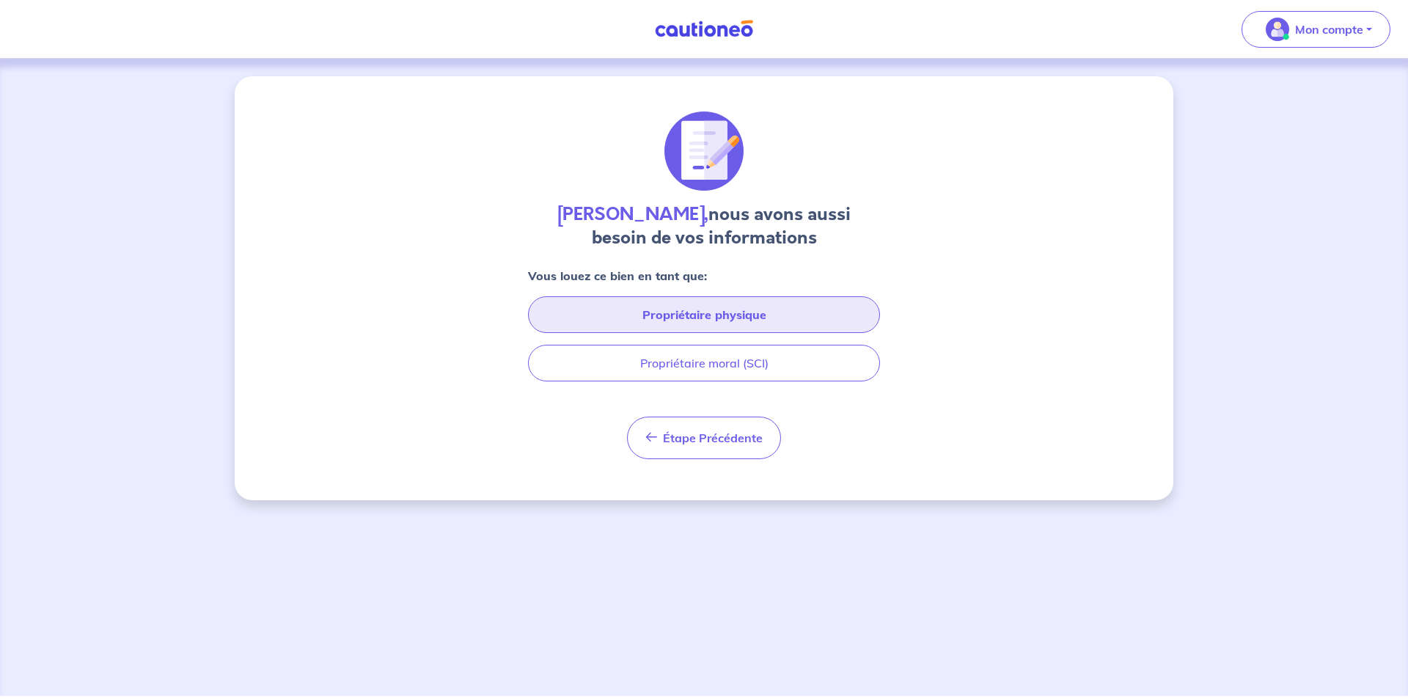
click at [709, 315] on button "Propriétaire physique" at bounding box center [704, 314] width 352 height 37
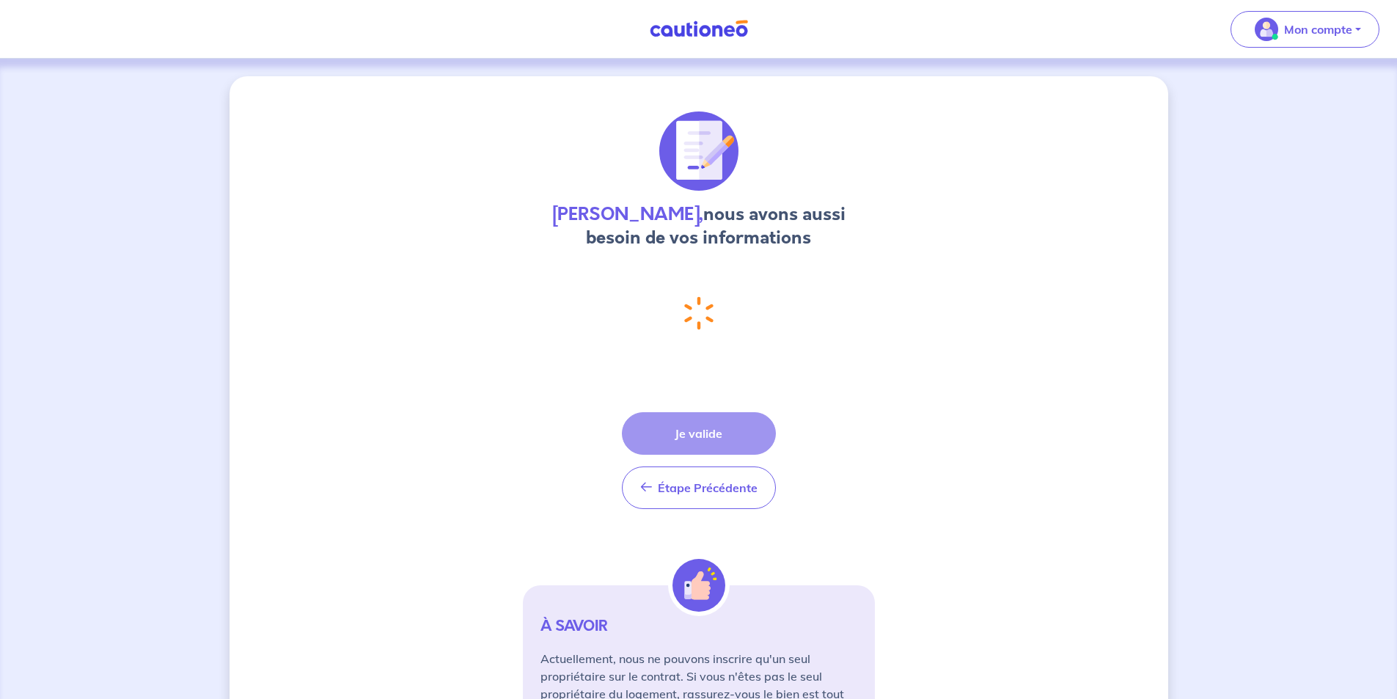
select select "FR"
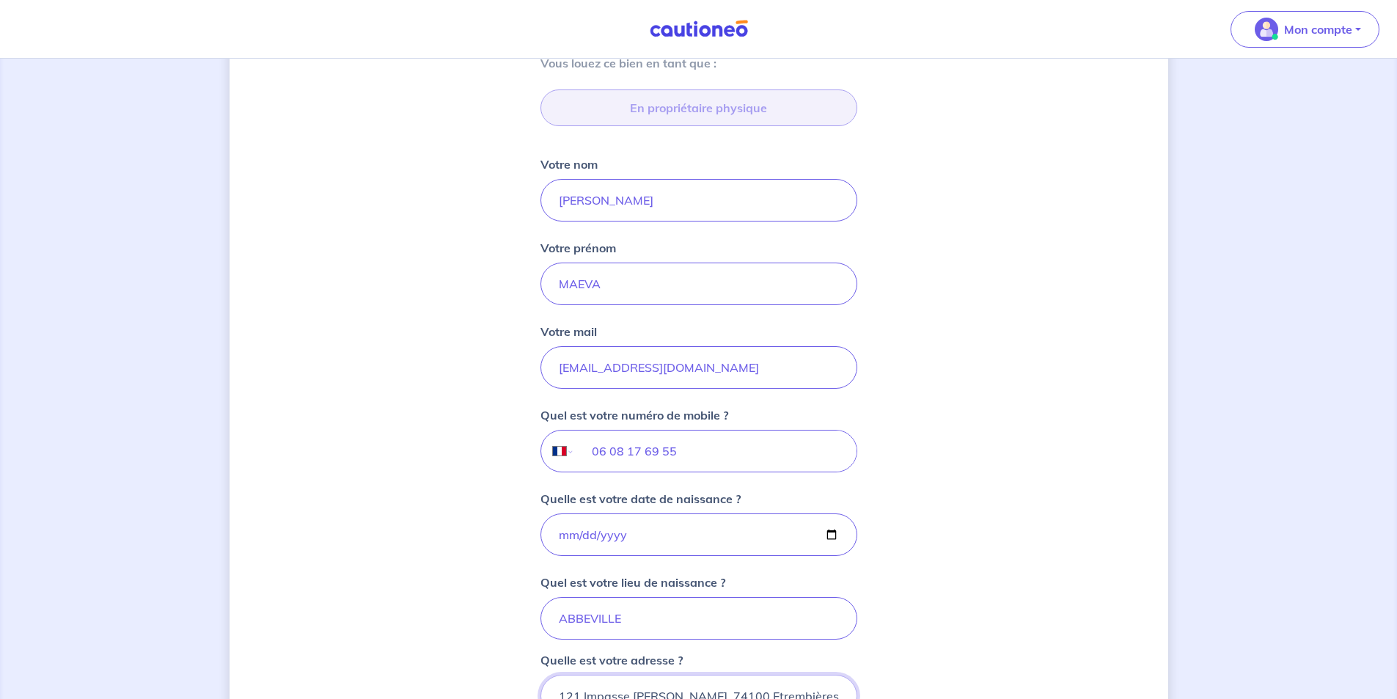
scroll to position [448, 0]
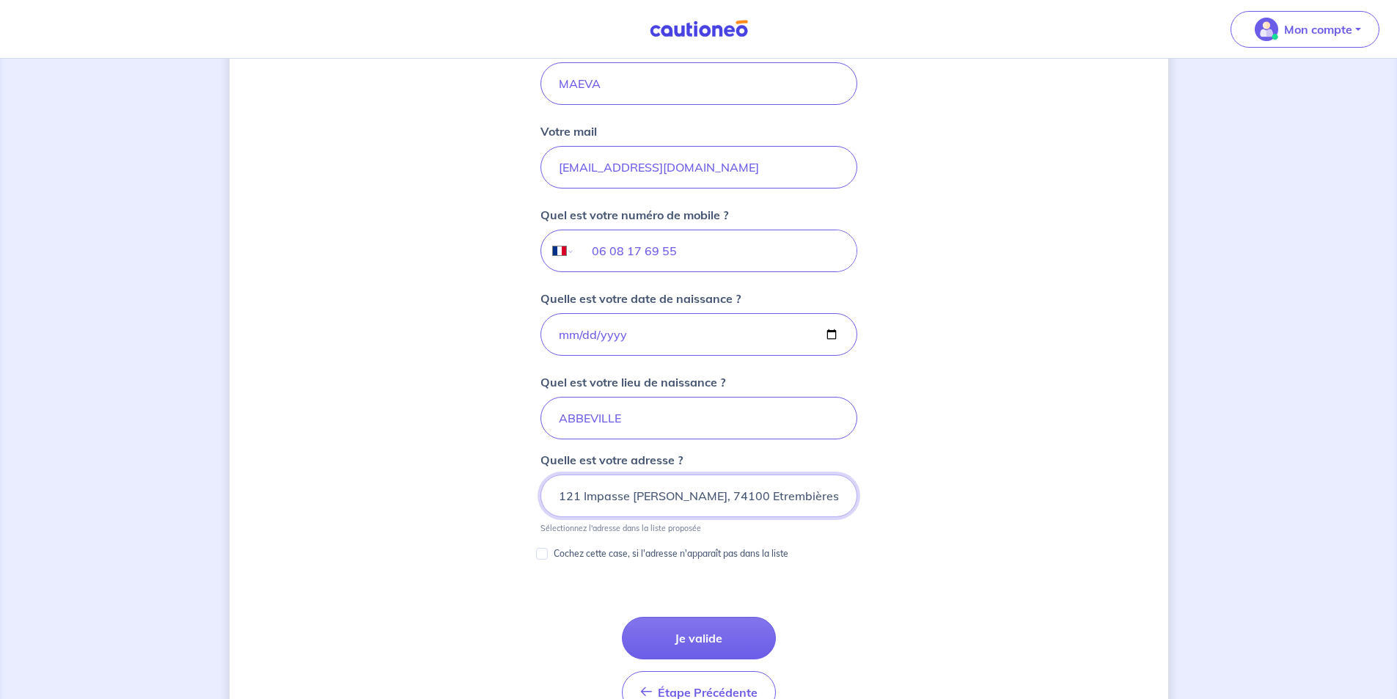
click at [576, 504] on input "121 Impasse [PERSON_NAME], 74100 Etrembières" at bounding box center [699, 496] width 317 height 43
drag, startPoint x: 565, startPoint y: 494, endPoint x: 547, endPoint y: 494, distance: 17.6
click at [547, 494] on input "121 Impasse [PERSON_NAME], 74100 Etrembières" at bounding box center [699, 496] width 317 height 43
click at [716, 492] on input "121 Impasse [PERSON_NAME], 74100 Etrembières" at bounding box center [699, 496] width 317 height 43
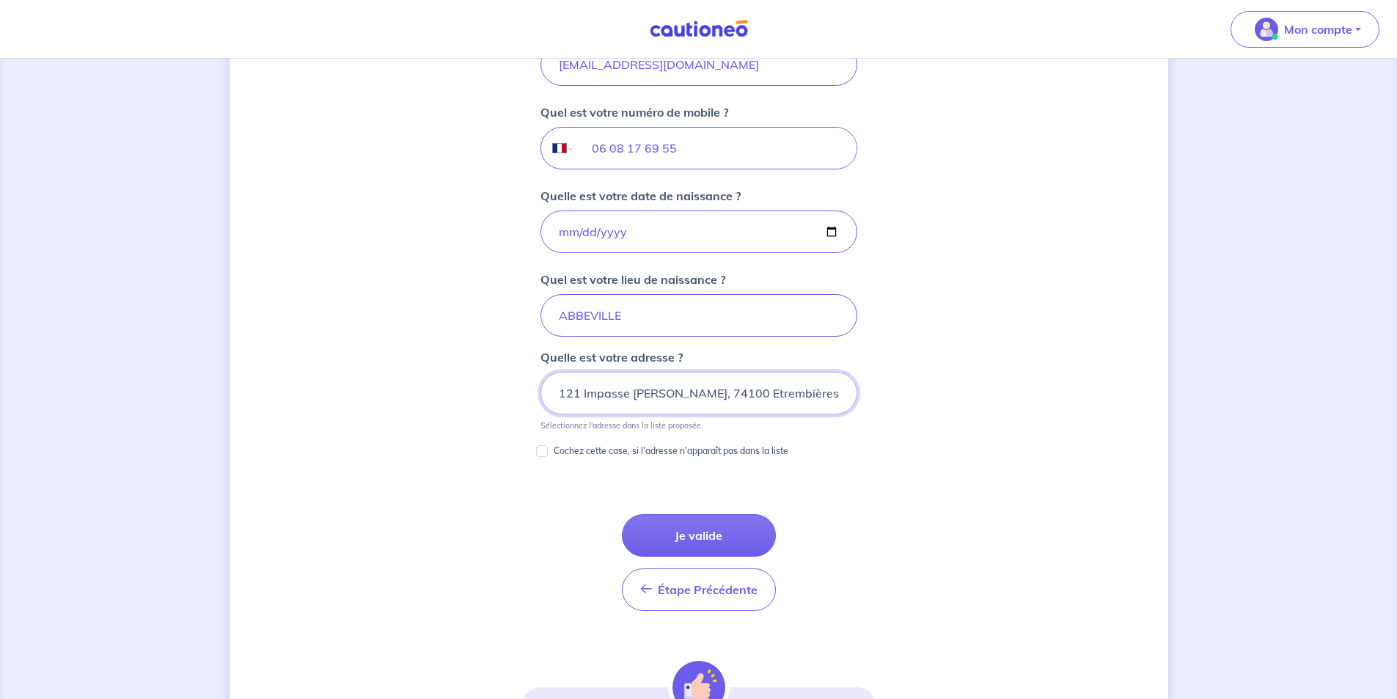
scroll to position [595, 0]
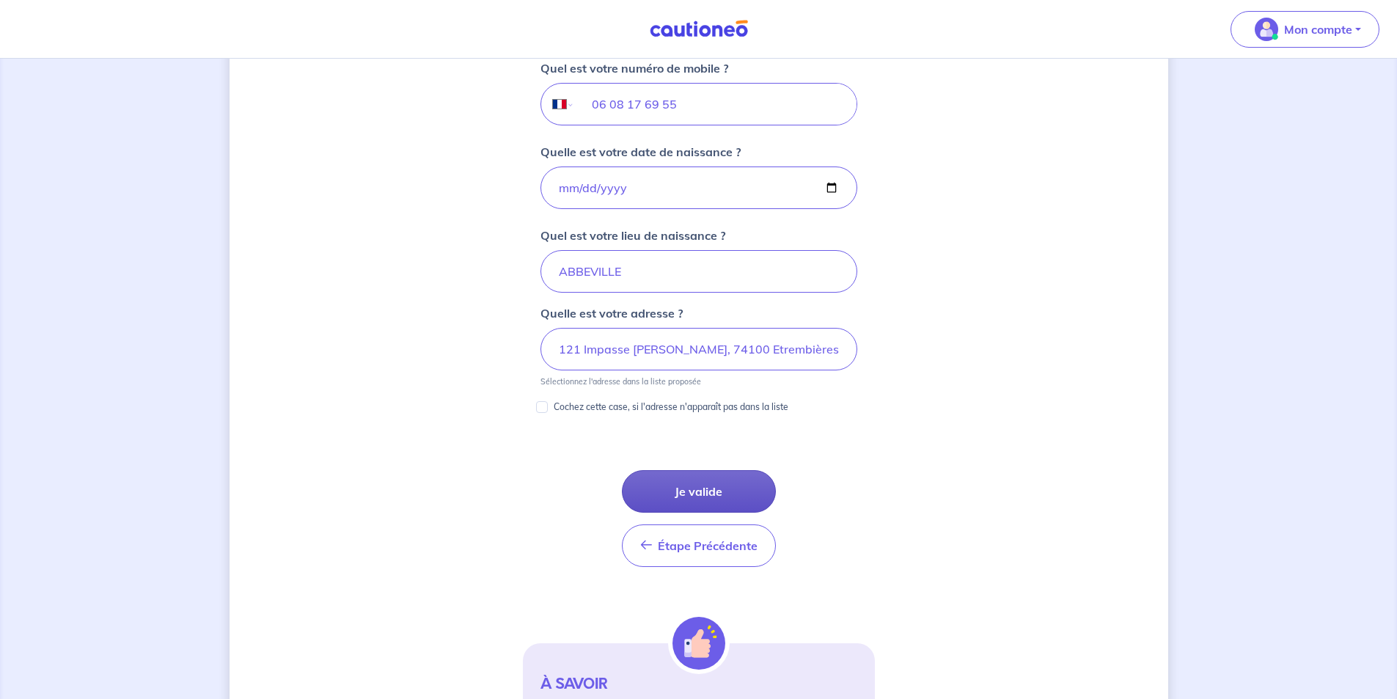
click at [727, 492] on button "Je valide" at bounding box center [699, 491] width 154 height 43
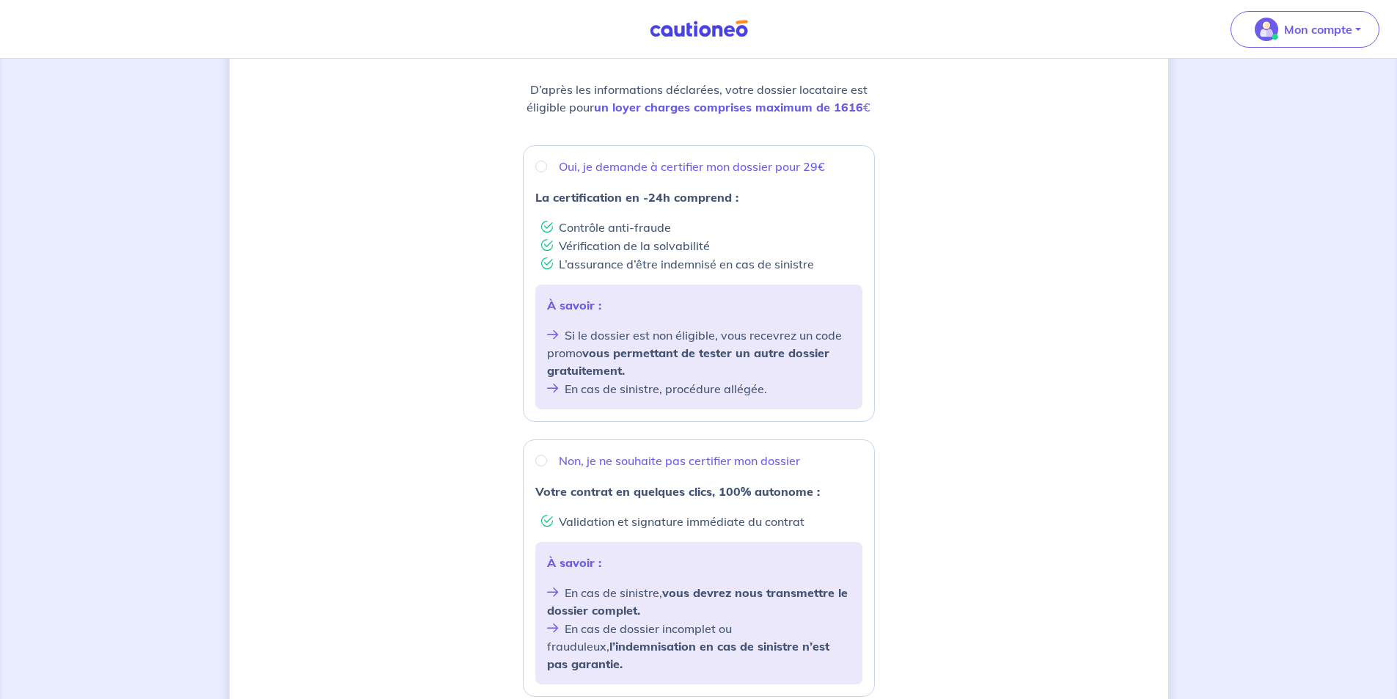
scroll to position [220, 0]
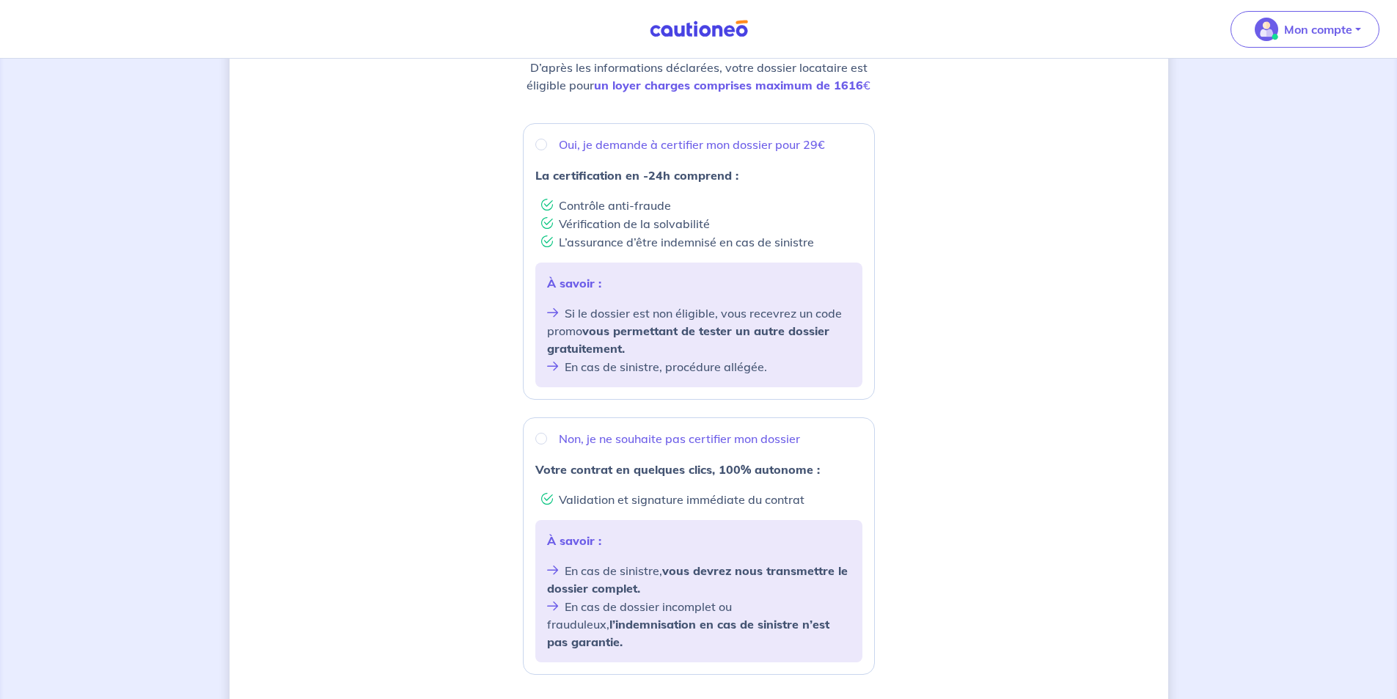
click at [373, 95] on div "Souhaitez-vous faire certifier votre dossier locataire ? D’après les informatio…" at bounding box center [699, 366] width 939 height 1021
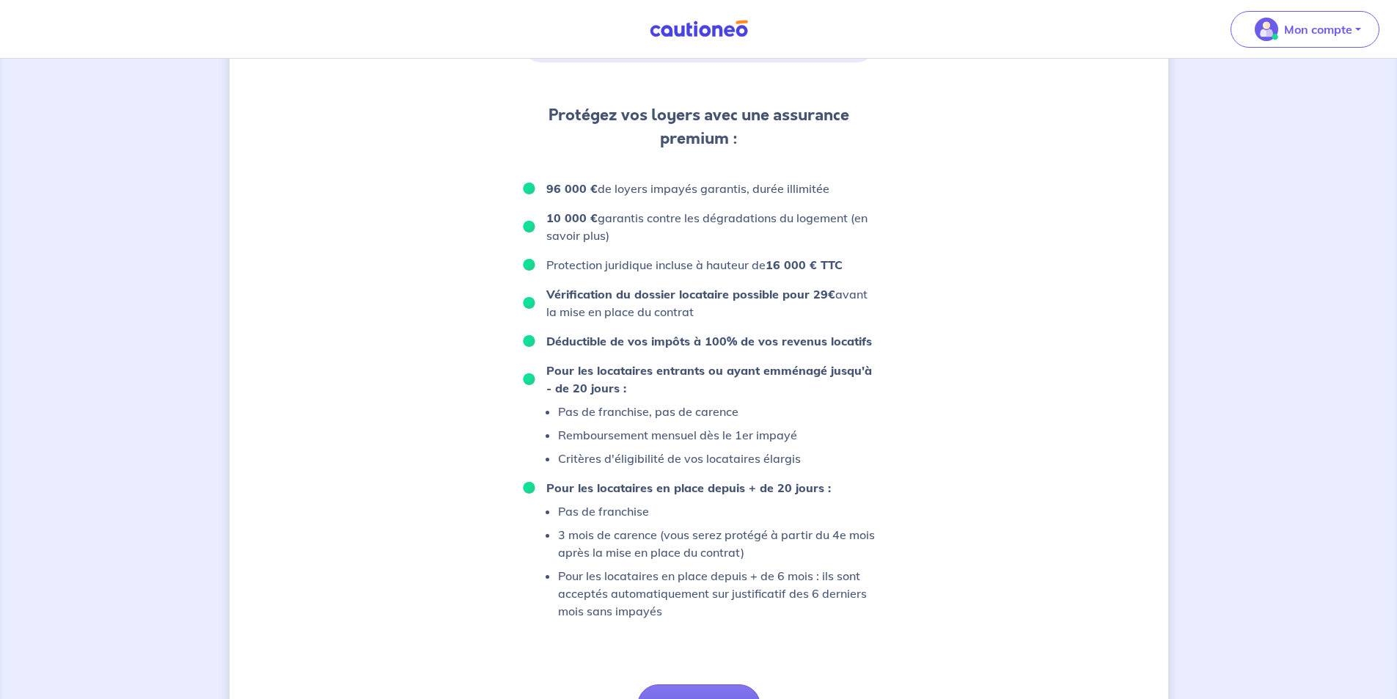
scroll to position [837, 0]
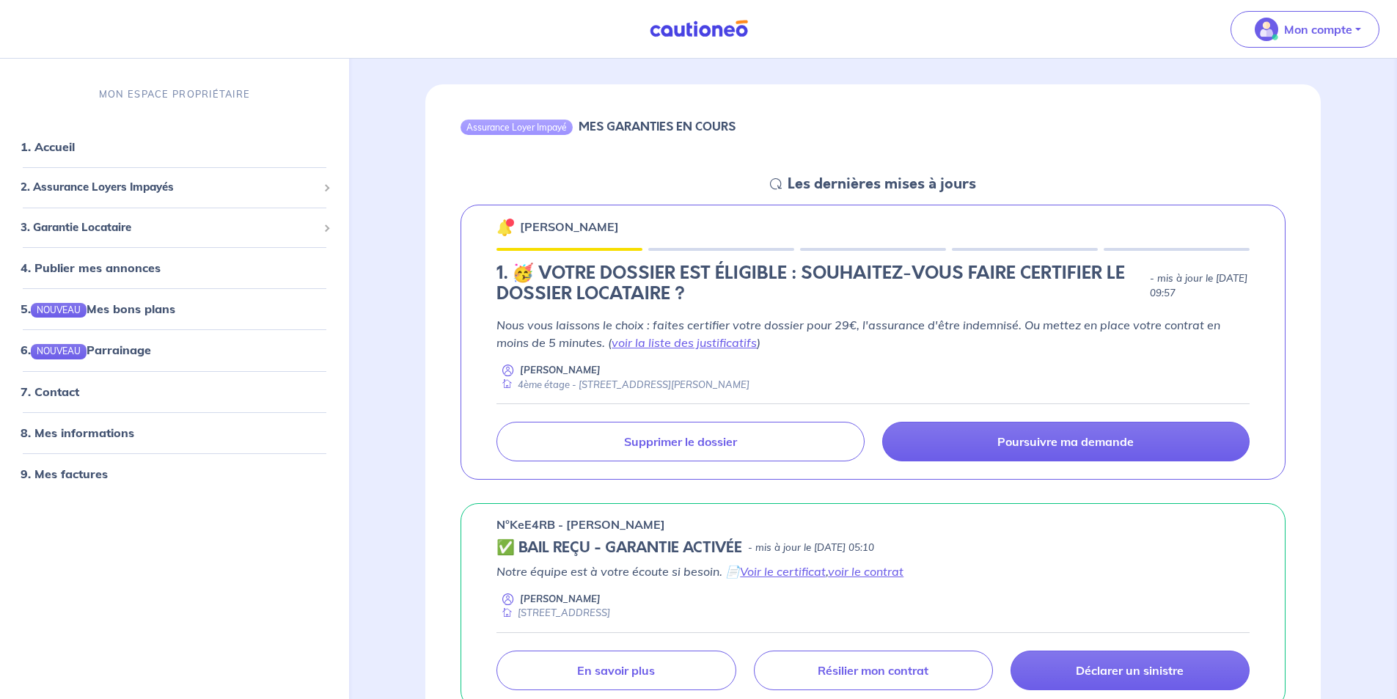
scroll to position [147, 0]
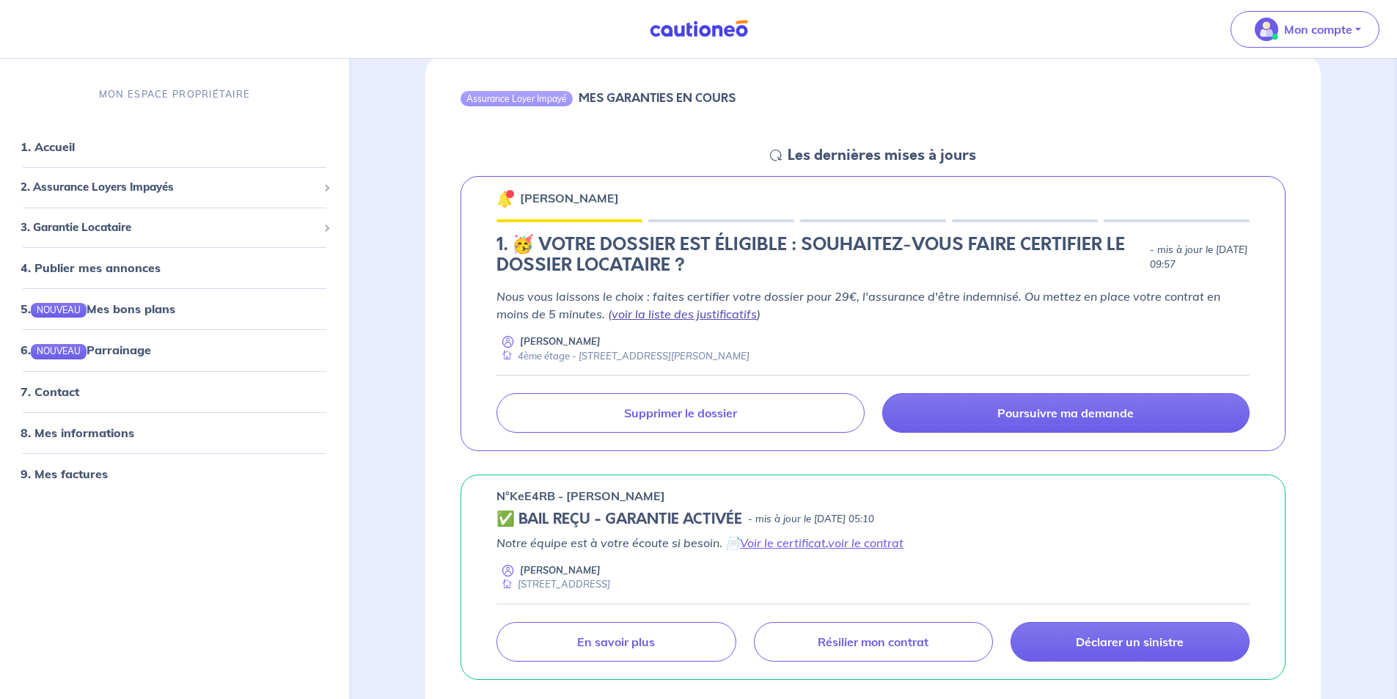
click at [707, 320] on link "voir la liste des justificatifs" at bounding box center [684, 314] width 145 height 15
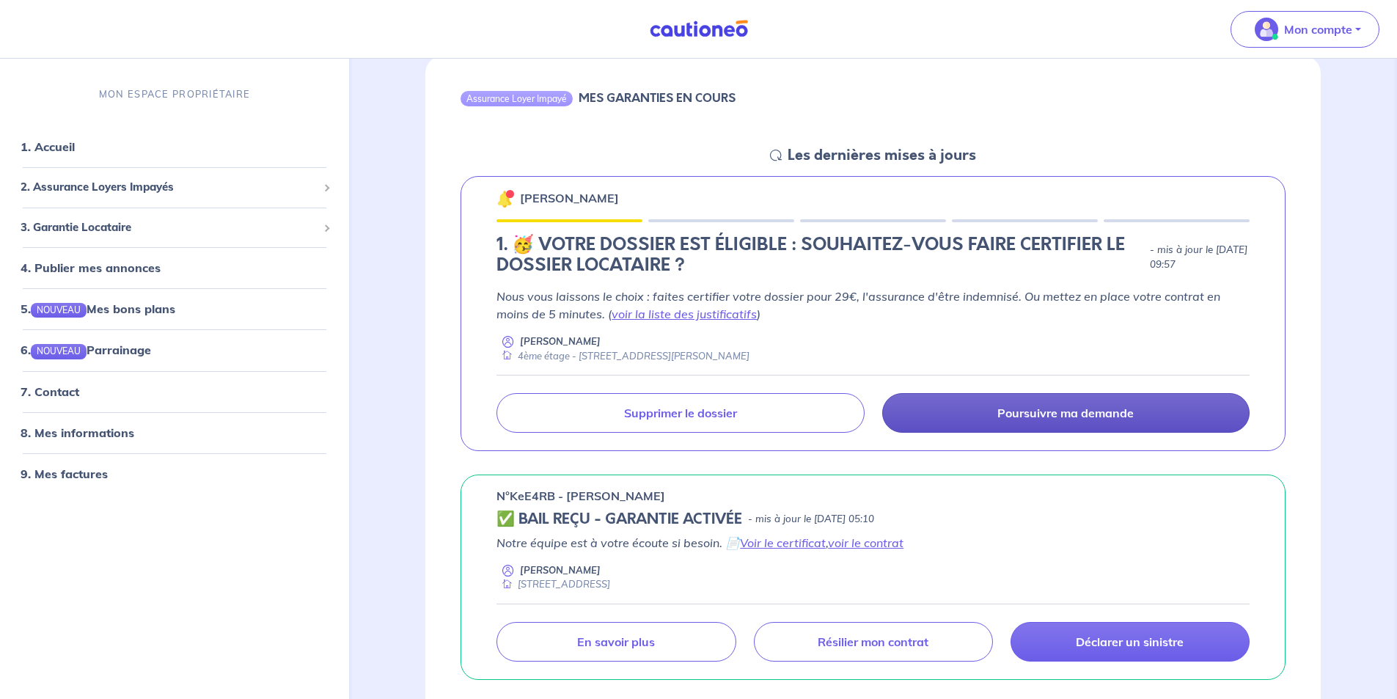
click at [1061, 425] on link "Poursuivre ma demande" at bounding box center [1065, 413] width 367 height 40
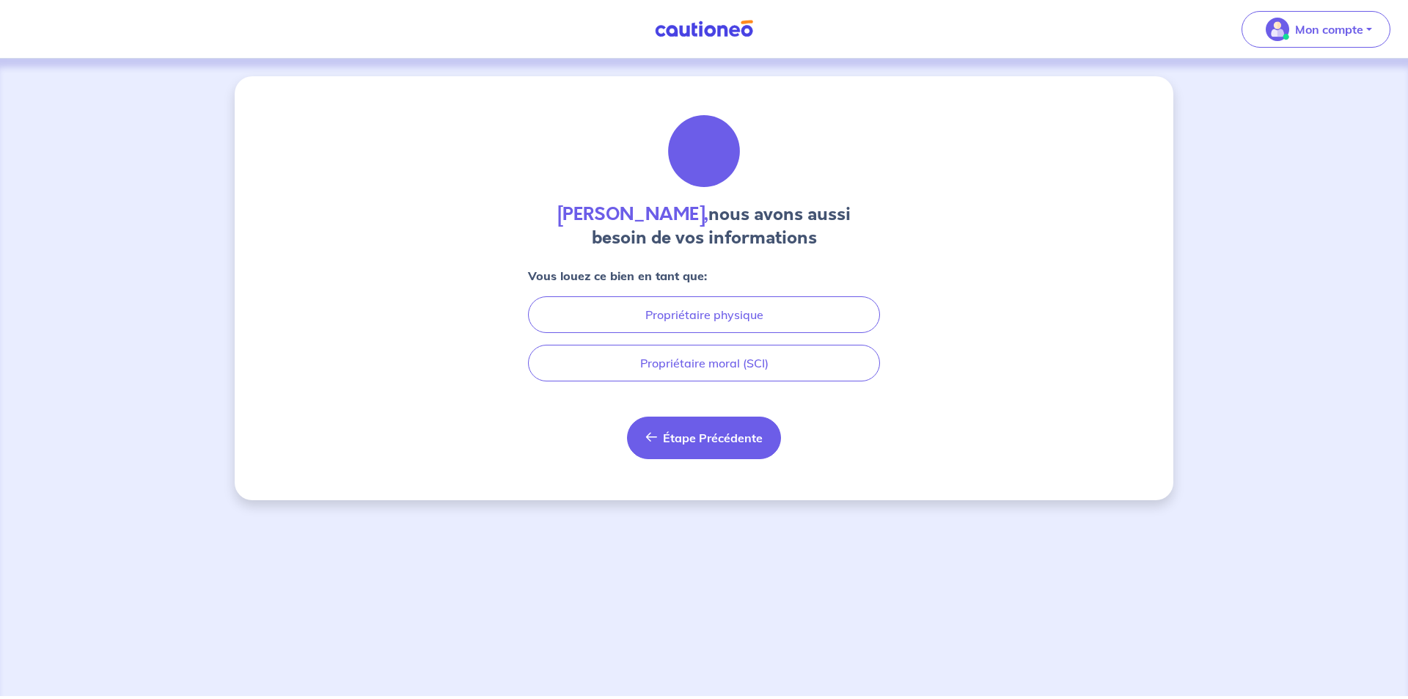
click at [691, 438] on span "Étape Précédente" at bounding box center [713, 438] width 100 height 15
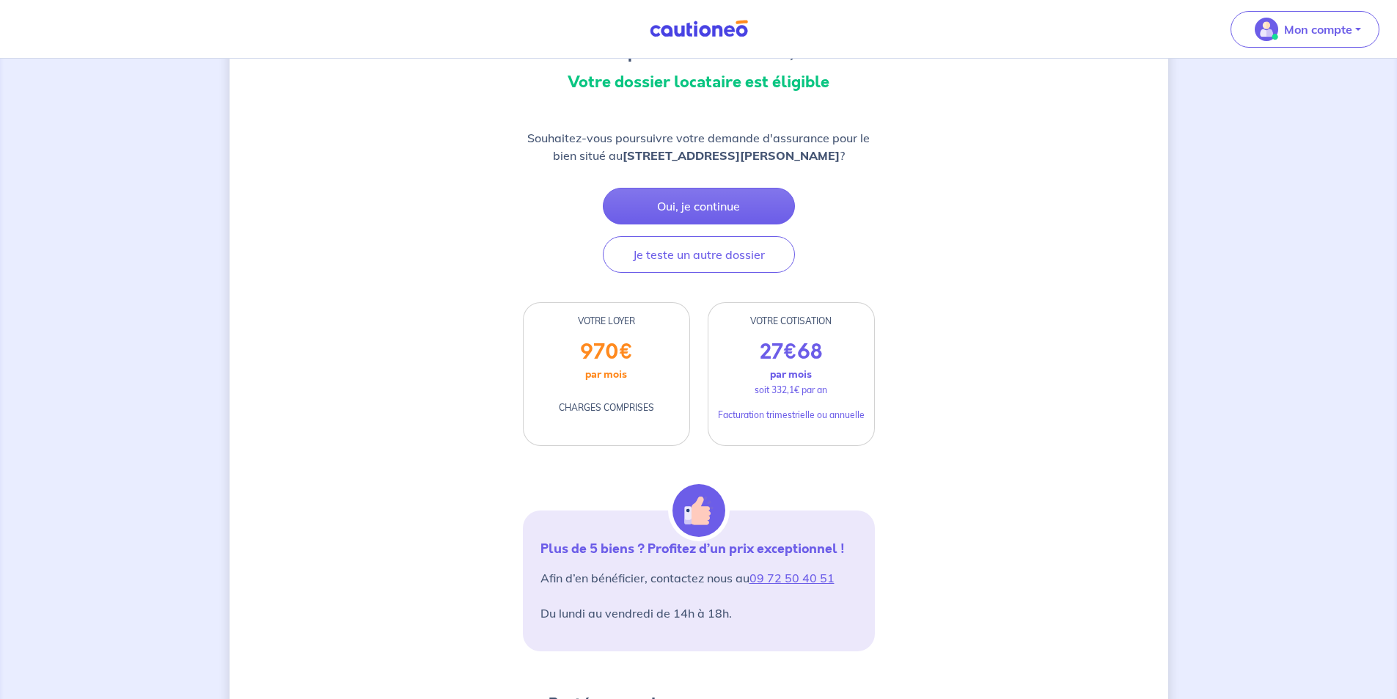
scroll to position [147, 0]
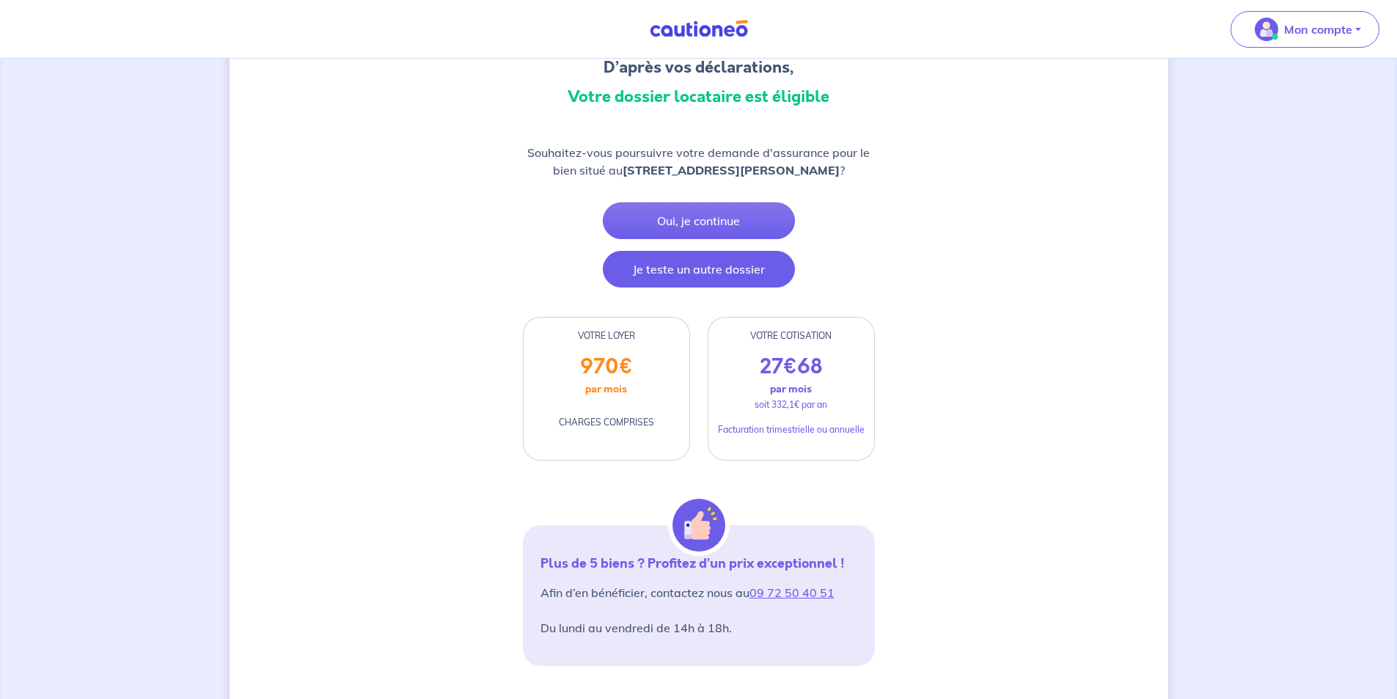
click at [695, 285] on button "Je teste un autre dossier" at bounding box center [699, 269] width 192 height 37
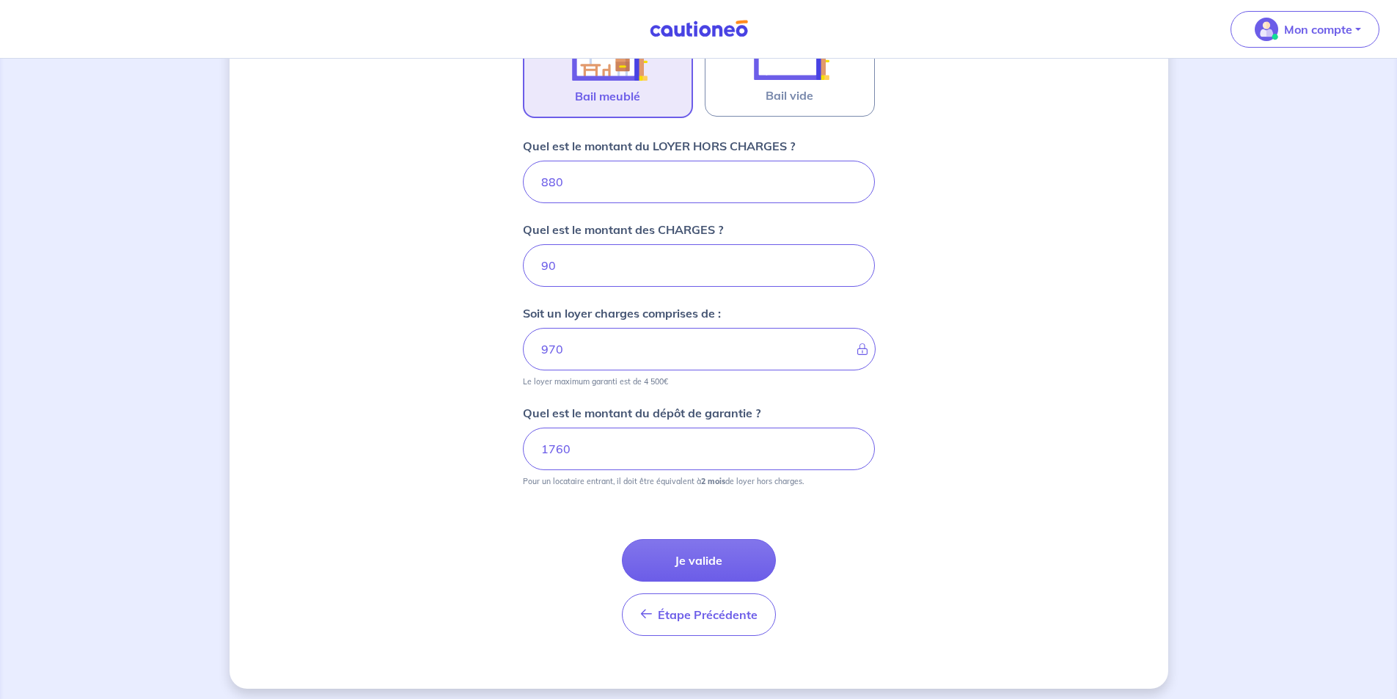
scroll to position [532, 0]
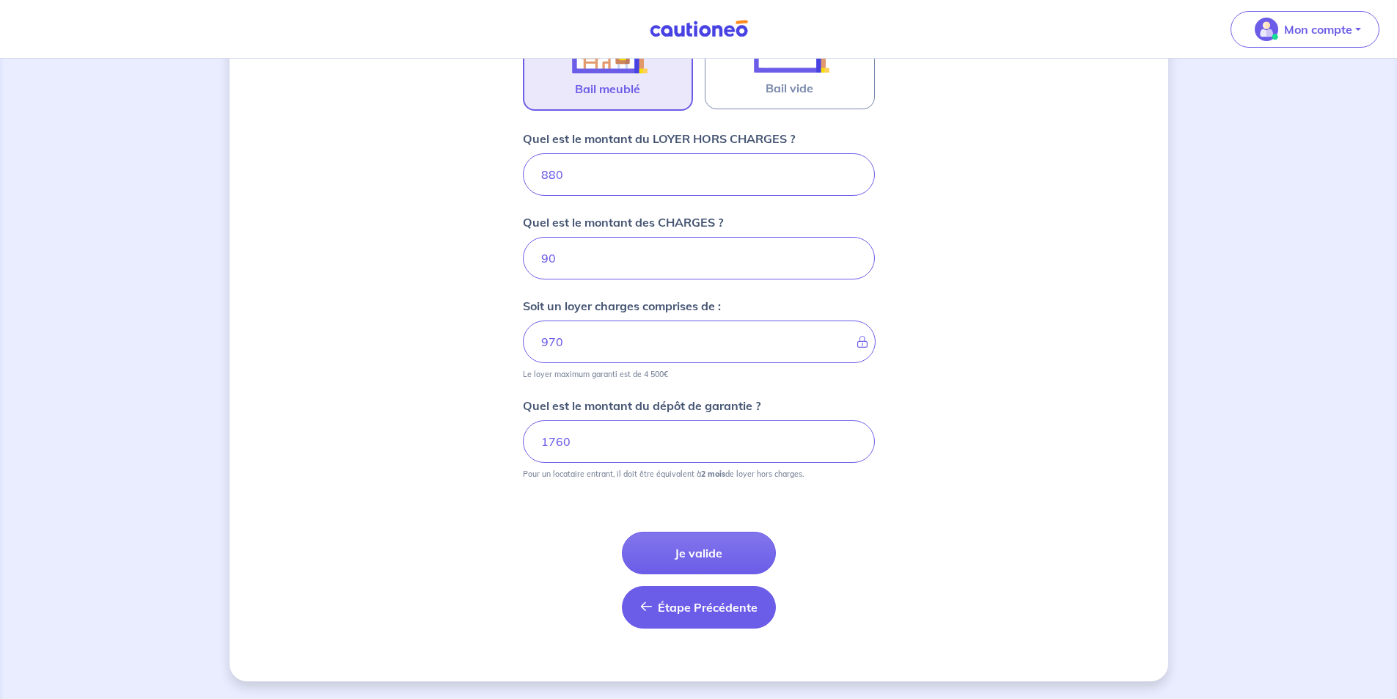
drag, startPoint x: 718, startPoint y: 548, endPoint x: 766, endPoint y: 590, distance: 64.4
click at [802, 582] on div "Étape Précédente Précédent Je valide Je valide" at bounding box center [699, 563] width 352 height 132
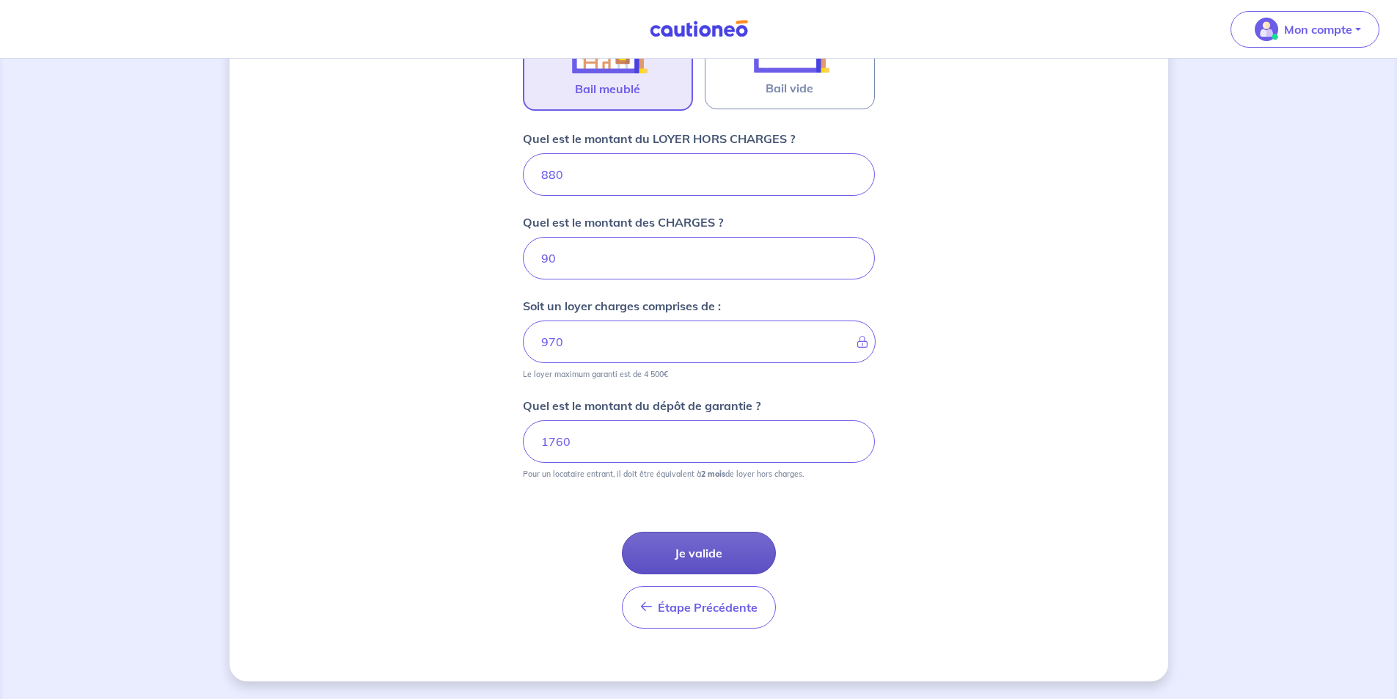
click at [729, 558] on button "Je valide" at bounding box center [699, 553] width 154 height 43
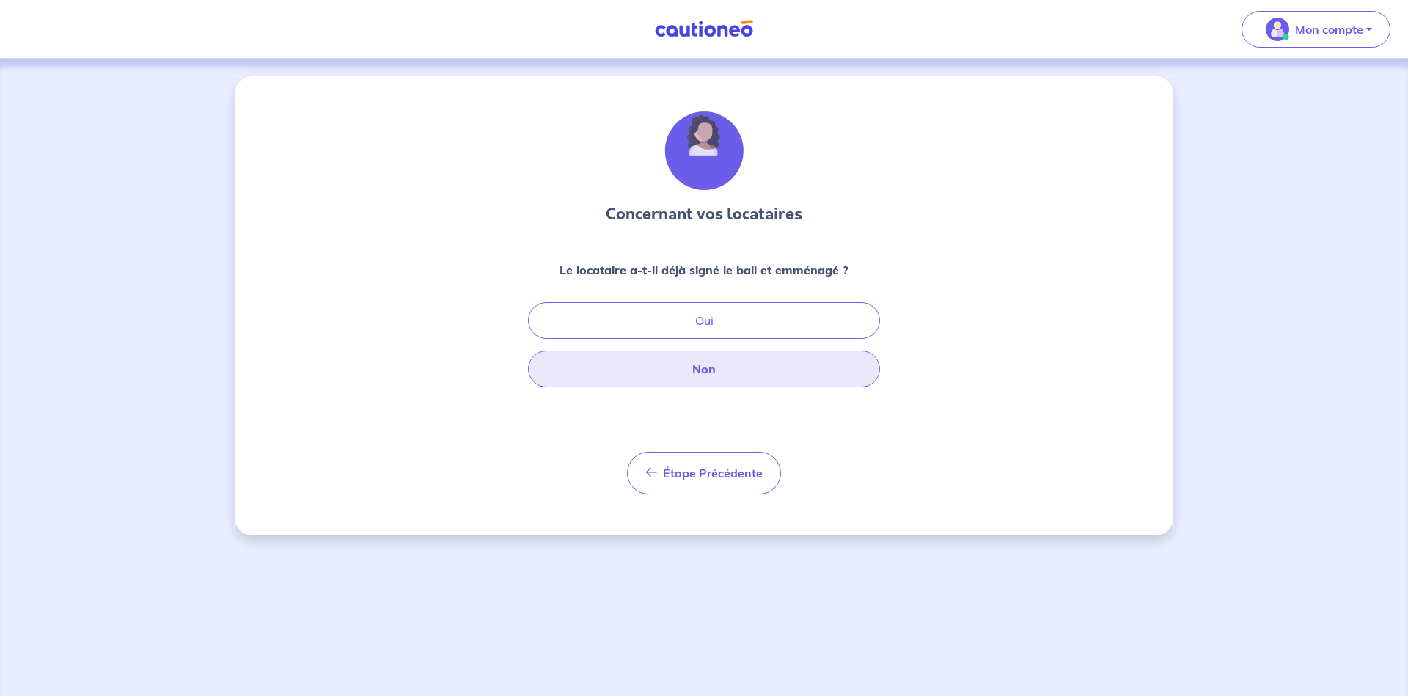
click at [728, 365] on button "Non" at bounding box center [704, 369] width 352 height 37
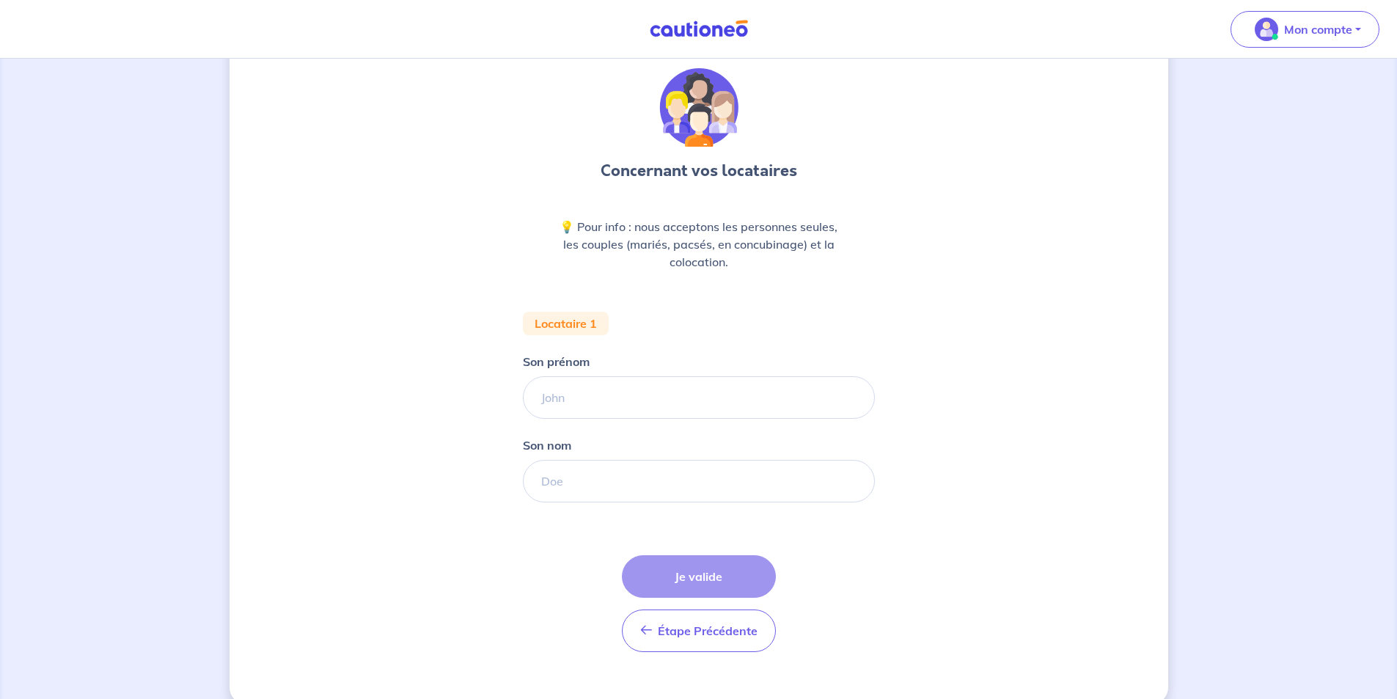
scroll to position [67, 0]
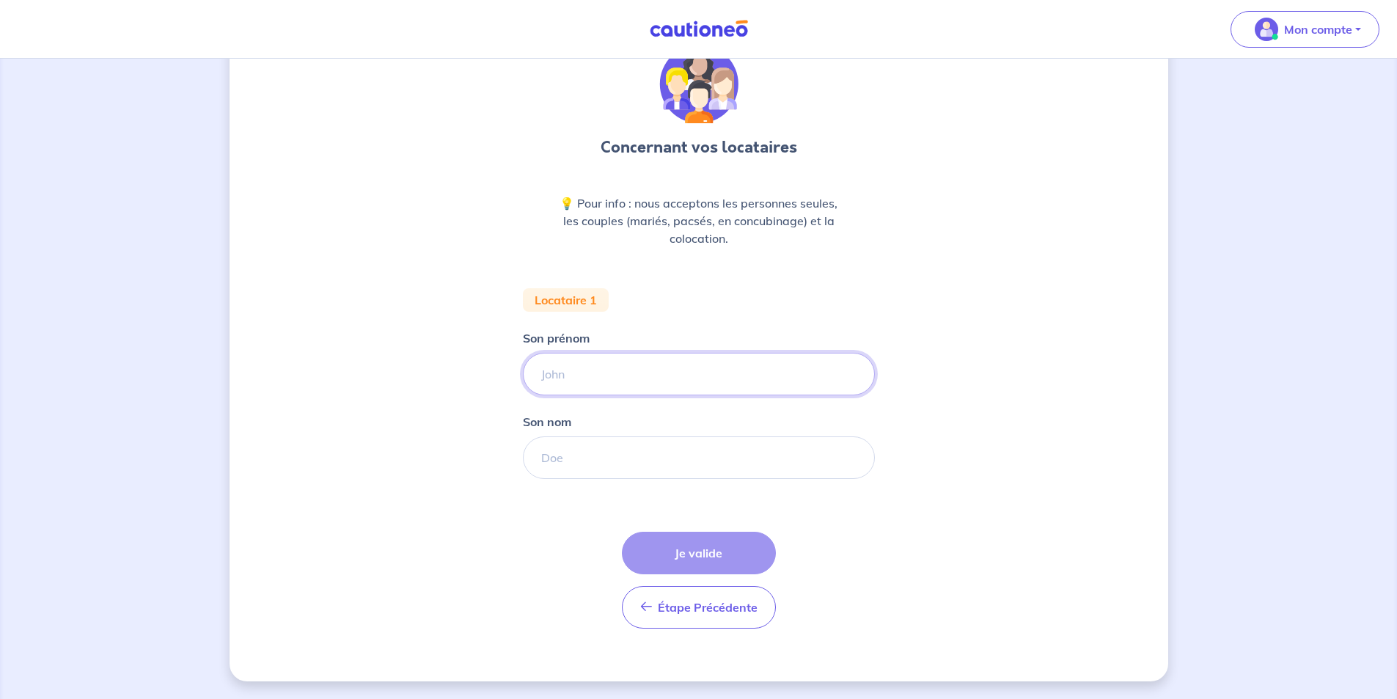
click at [632, 362] on input "Son prénom" at bounding box center [699, 374] width 352 height 43
type input "MAEVA"
click at [621, 455] on input "Son nom" at bounding box center [699, 457] width 352 height 43
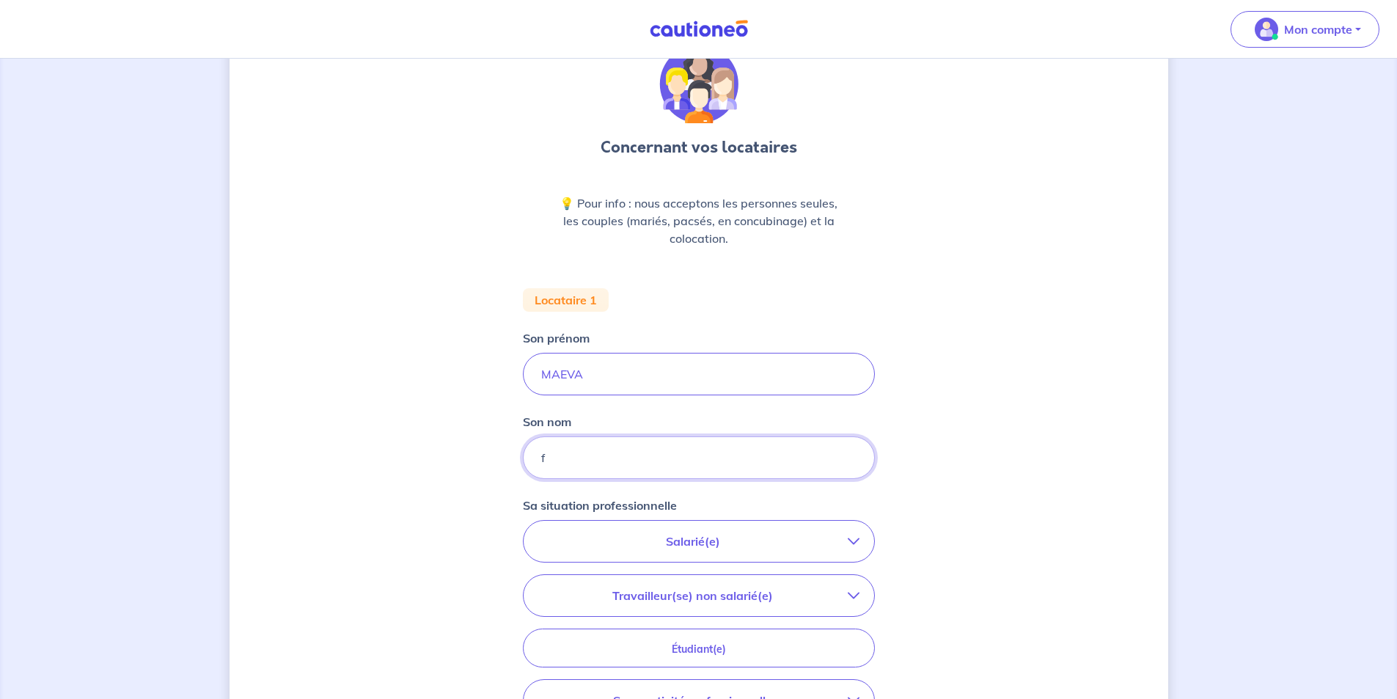
type input "FABRE"
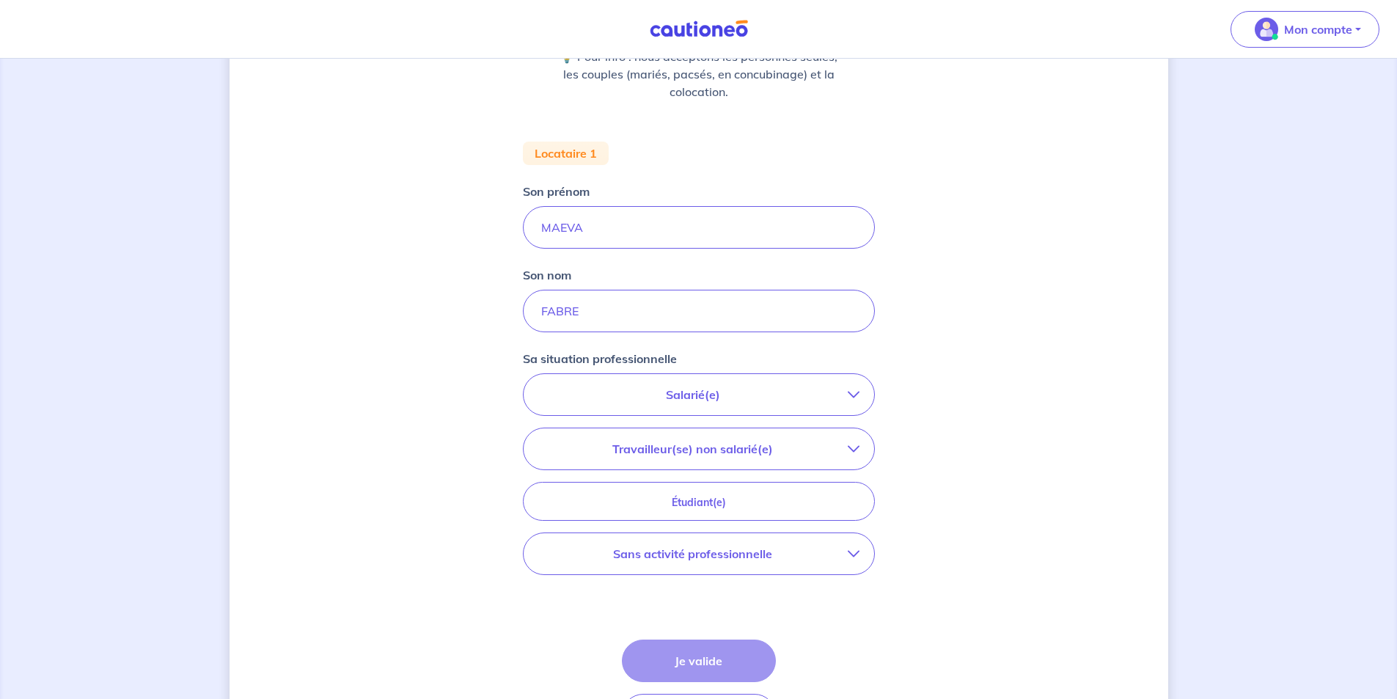
drag, startPoint x: 733, startPoint y: 399, endPoint x: 728, endPoint y: 430, distance: 31.2
click at [733, 399] on p "Salarié(e)" at bounding box center [693, 395] width 310 height 18
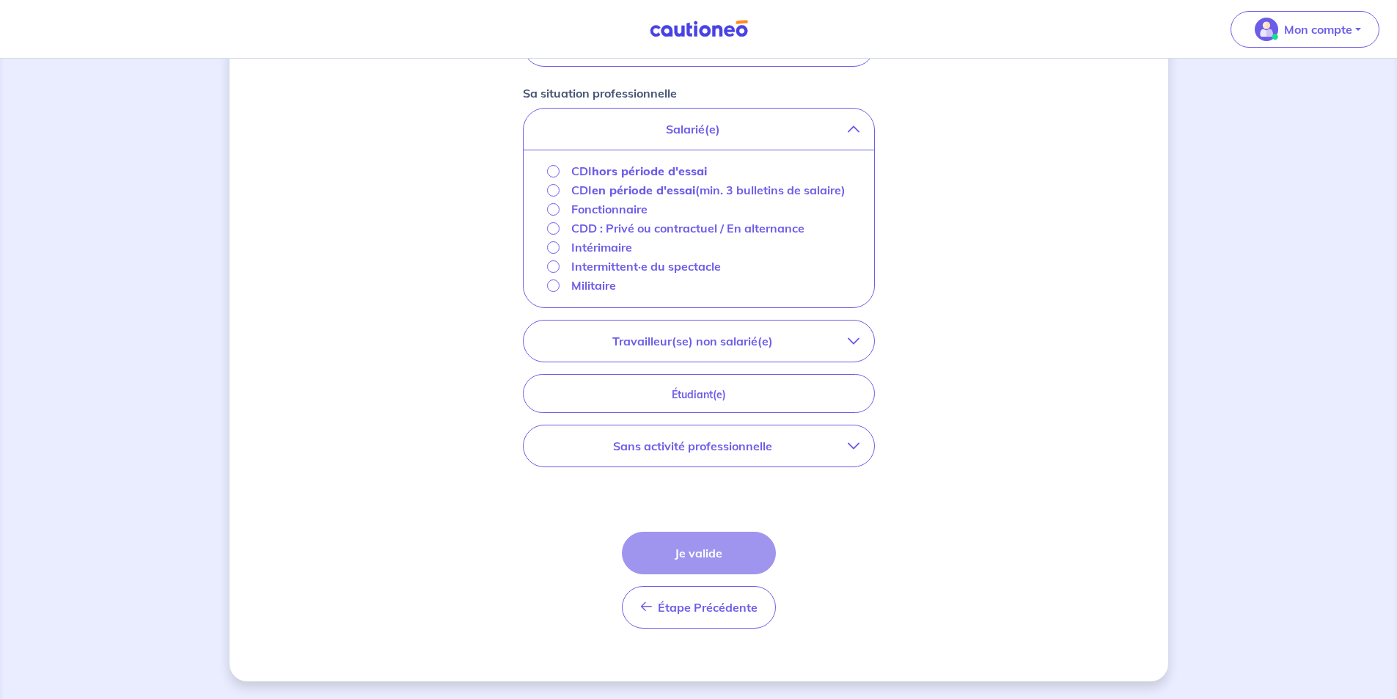
click at [616, 164] on strong "hors période d'essai" at bounding box center [649, 171] width 115 height 15
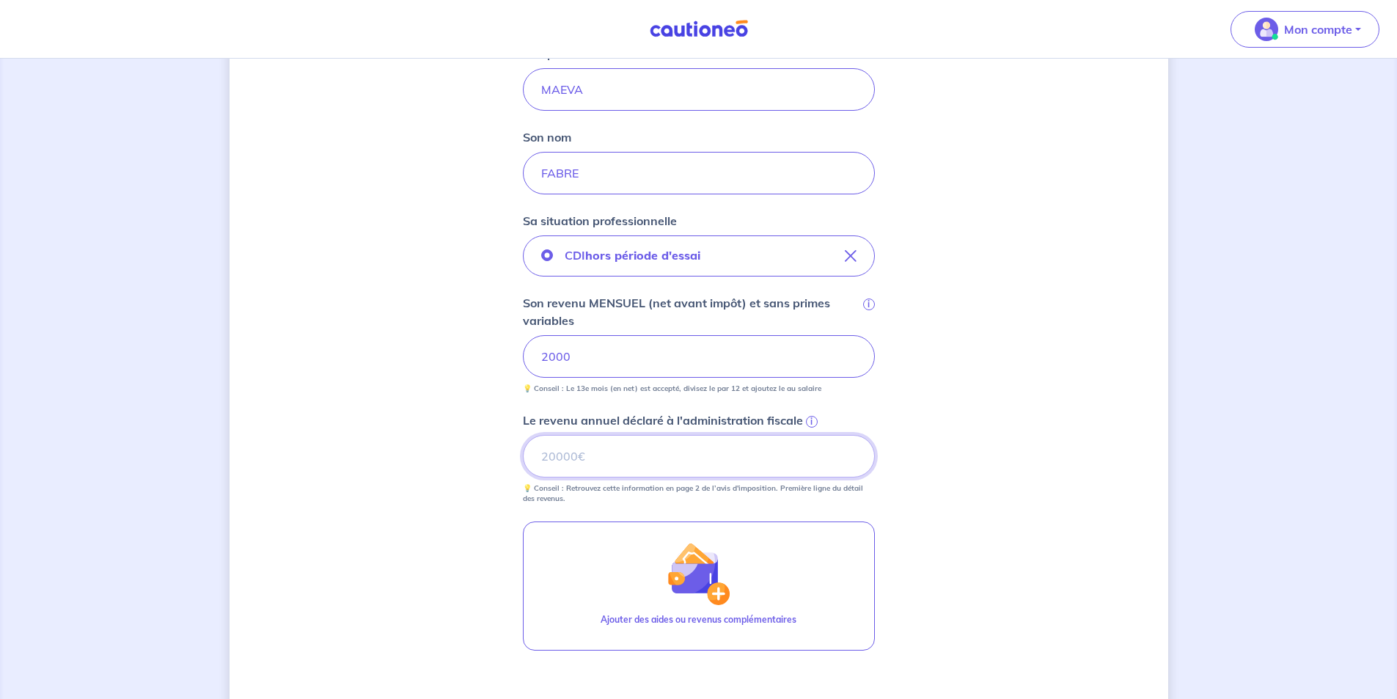
click at [722, 468] on input "Le revenu annuel déclaré à l'administration fiscale i" at bounding box center [699, 456] width 352 height 43
click at [809, 422] on span "i" at bounding box center [812, 422] width 12 height 12
click at [809, 435] on input "Le revenu annuel déclaré à l'administration fiscale i" at bounding box center [699, 456] width 352 height 43
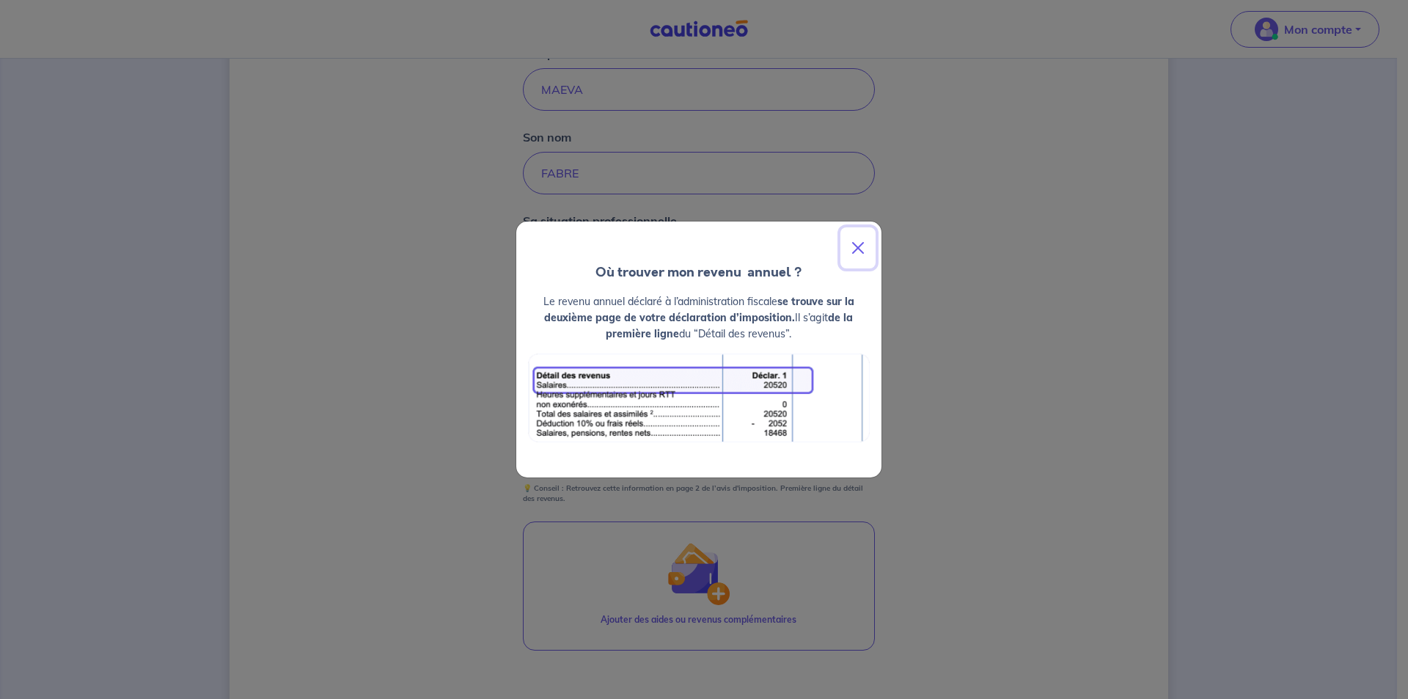
click at [855, 252] on button "Close" at bounding box center [858, 247] width 35 height 41
